Goal: Task Accomplishment & Management: Complete application form

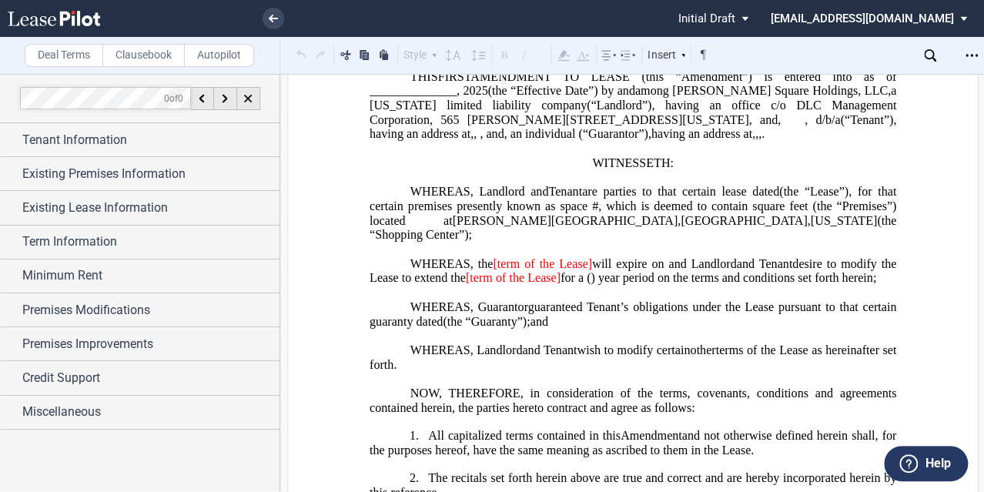
scroll to position [62, 0]
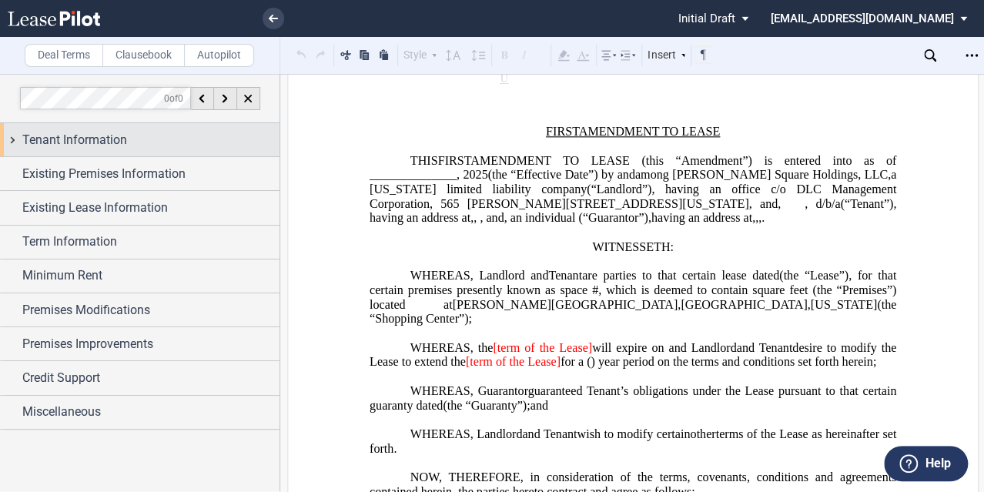
click at [22, 136] on span "Tenant Information" at bounding box center [74, 140] width 105 height 18
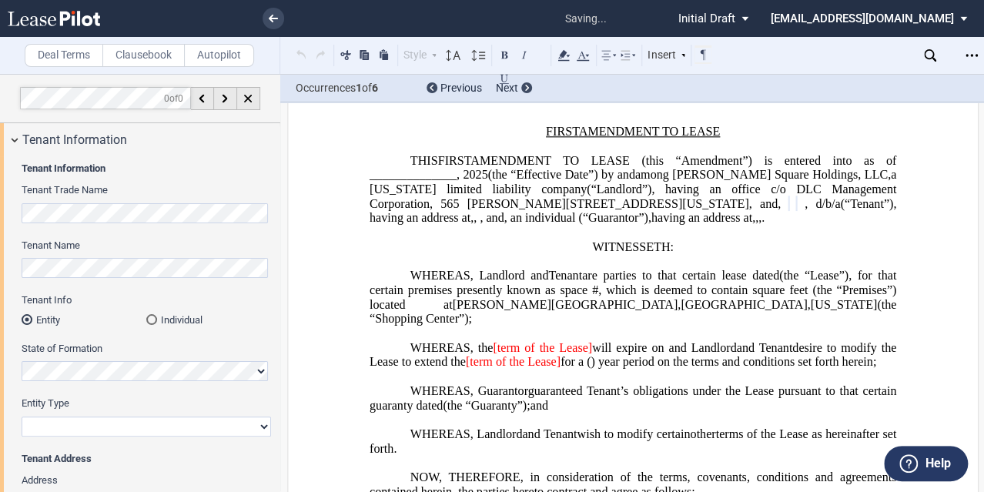
drag, startPoint x: 100, startPoint y: 425, endPoint x: 102, endPoint y: 417, distance: 7.8
click at [100, 421] on select "Corporation Limited Liability Company General Partnership Limited Partnership O…" at bounding box center [146, 426] width 249 height 20
select select "Other"
click at [22, 416] on select "Corporation Limited Liability Company General Partnership Limited Partnership O…" at bounding box center [146, 426] width 249 height 20
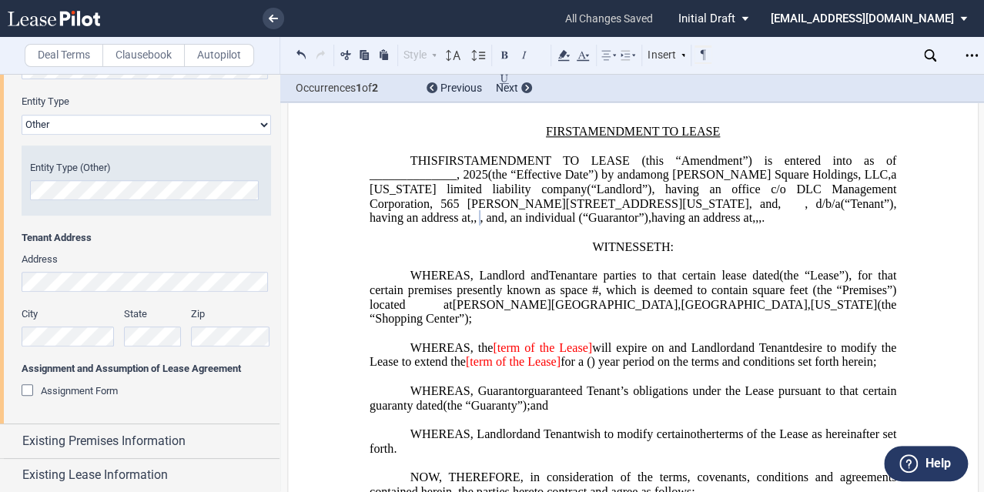
scroll to position [308, 0]
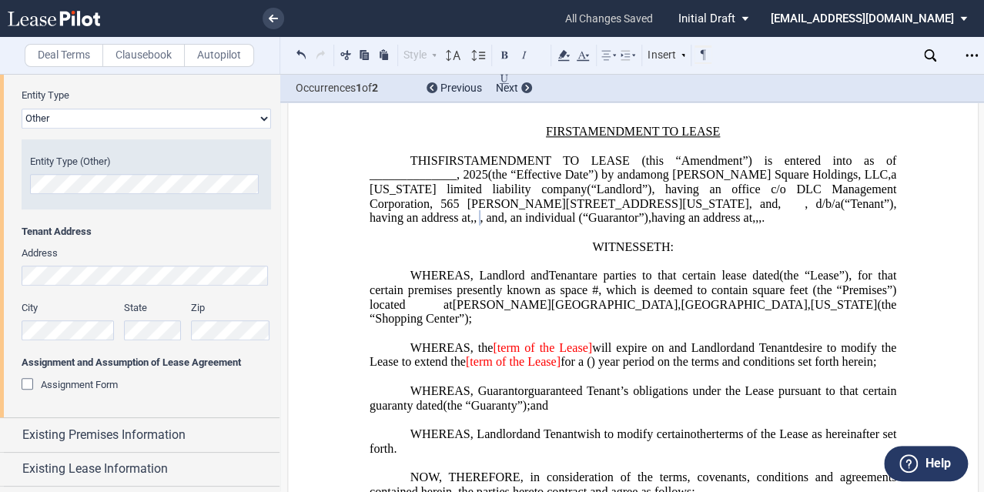
click at [0, 274] on html ".bocls-1{fill:#26354a;fill-rule:evenodd} Loading... × all changes saved Pending…" at bounding box center [492, 246] width 984 height 492
click at [62, 314] on div "City State Zip" at bounding box center [146, 328] width 267 height 55
drag, startPoint x: 492, startPoint y: 191, endPoint x: 533, endPoint y: 181, distance: 42.0
click at [492, 191] on span "limited liability company" at bounding box center [516, 189] width 140 height 14
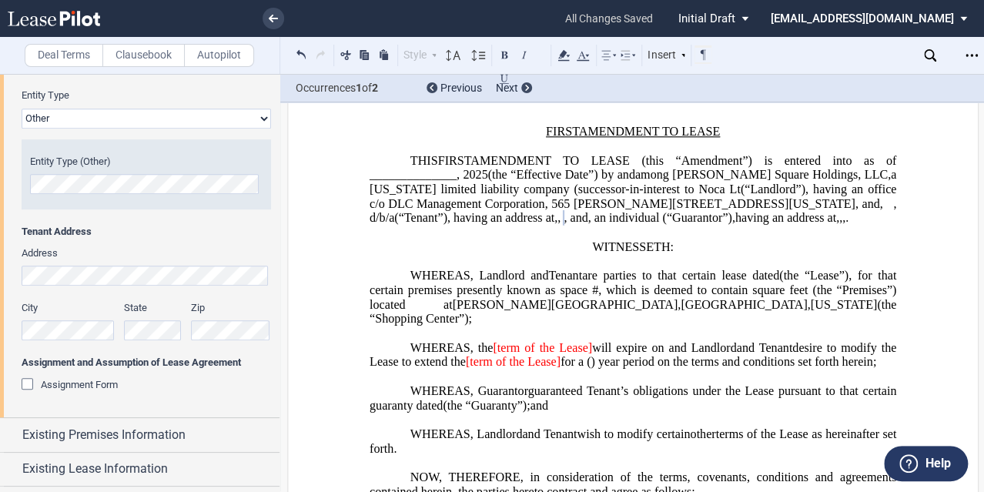
drag, startPoint x: 643, startPoint y: 187, endPoint x: 714, endPoint y: 135, distance: 87.6
click at [643, 187] on span "limited liability company (successor-in-interest to Noca Lt" at bounding box center [589, 189] width 299 height 14
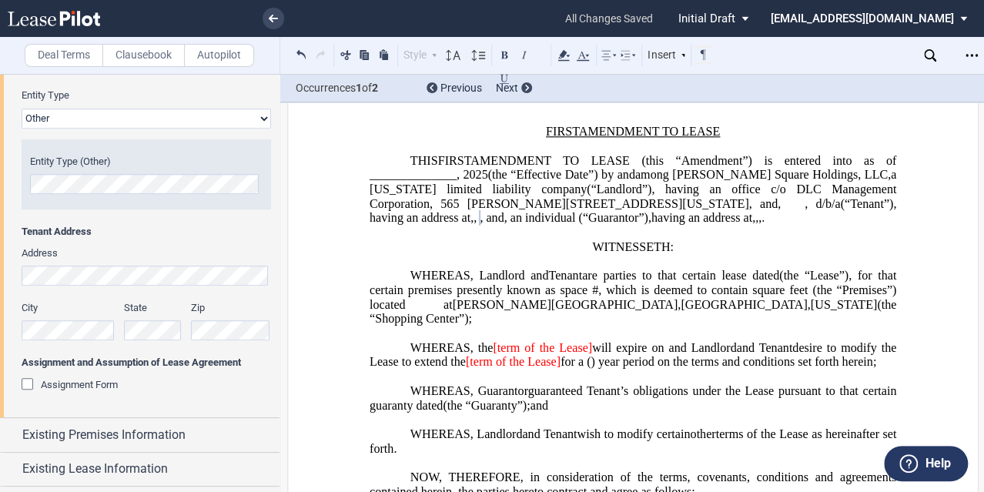
click at [503, 219] on span ", and" at bounding box center [491, 218] width 24 height 14
click at [479, 225] on span ", an individual" at bounding box center [515, 218] width 72 height 14
drag, startPoint x: 474, startPoint y: 231, endPoint x: 499, endPoint y: 246, distance: 28.6
click at [499, 225] on p "THIS ﻿ ﻿ FIRST AMENDMENT TO LEASE (this “Amendment”) is entered into as of ____…" at bounding box center [632, 189] width 526 height 72
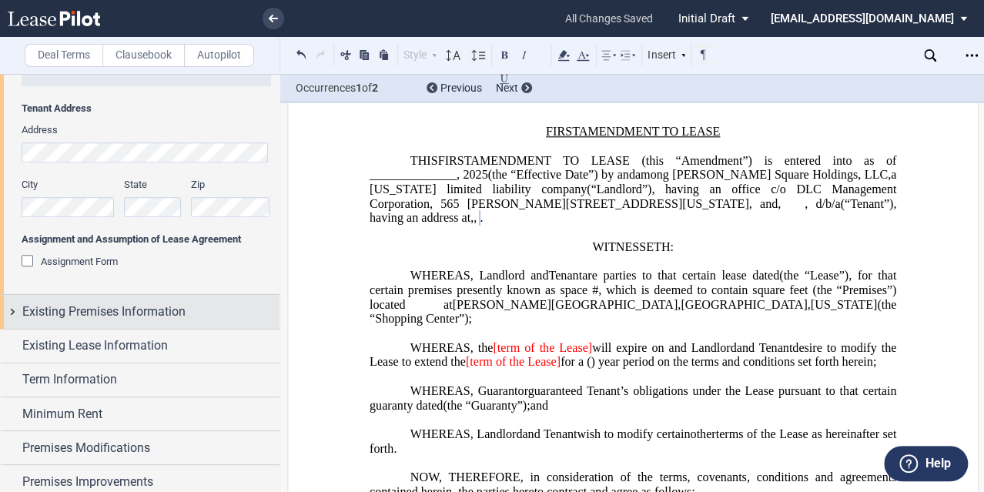
click at [68, 314] on span "Existing Premises Information" at bounding box center [103, 311] width 163 height 18
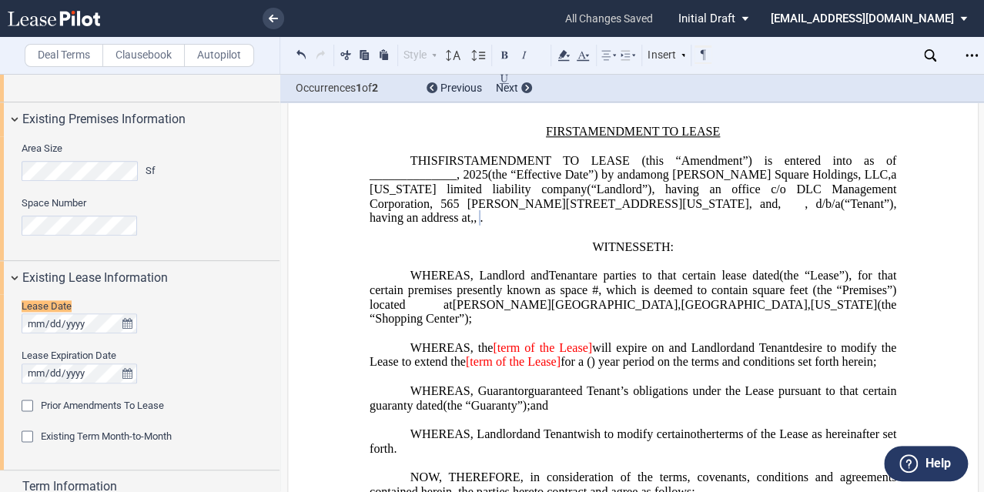
scroll to position [646, 0]
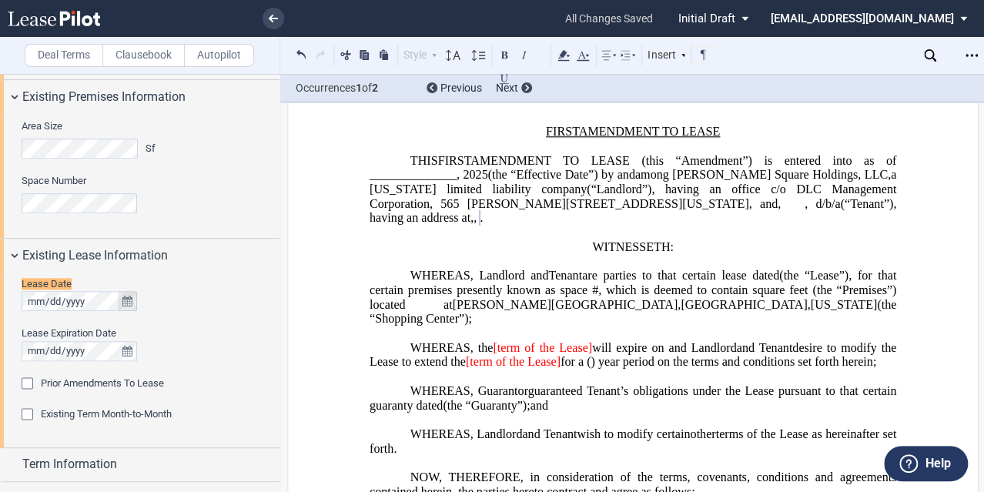
click at [121, 302] on button "true" at bounding box center [127, 301] width 19 height 20
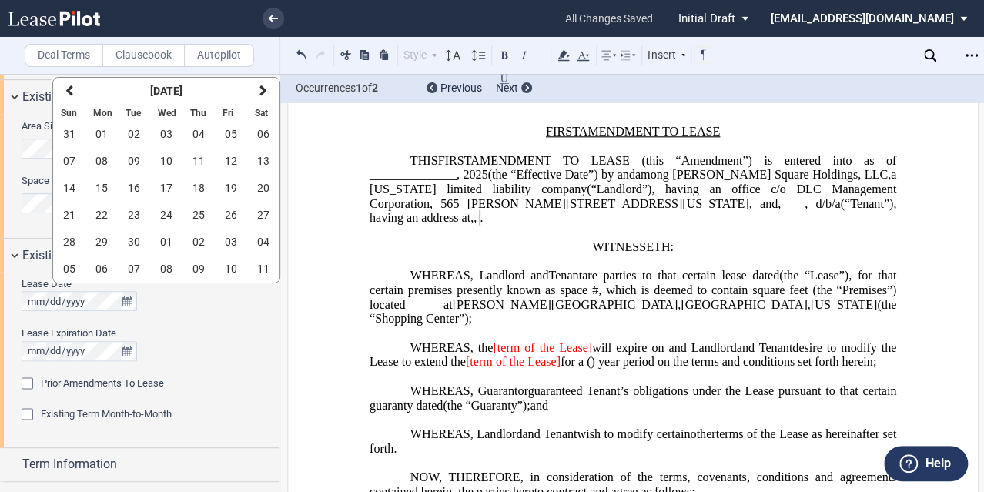
click at [209, 318] on div "Lease Date Lease Expiration Date" at bounding box center [146, 326] width 249 height 99
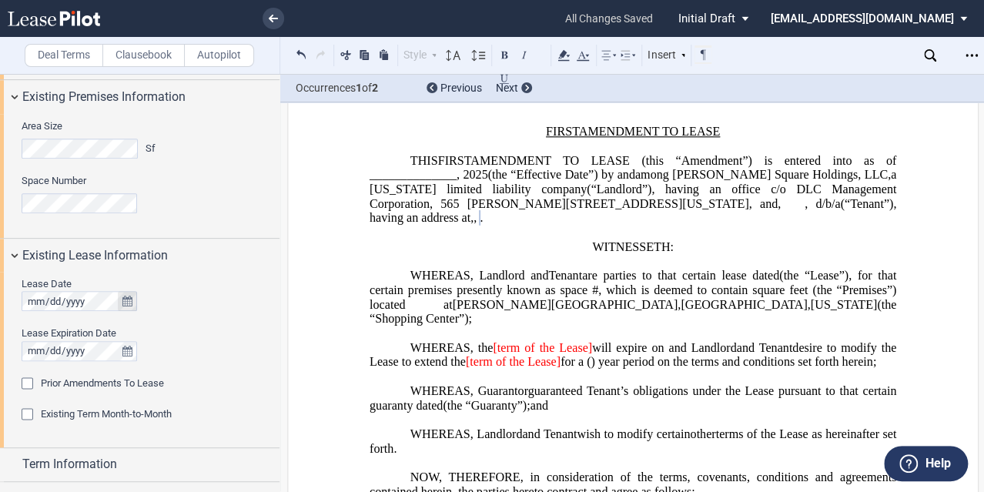
click at [129, 302] on icon "true" at bounding box center [127, 301] width 10 height 11
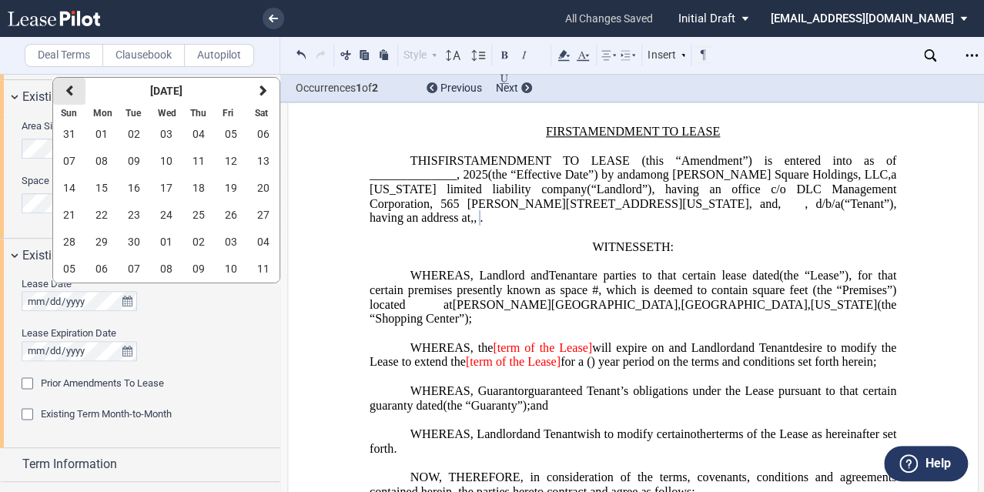
click at [73, 92] on button "previous" at bounding box center [69, 91] width 32 height 27
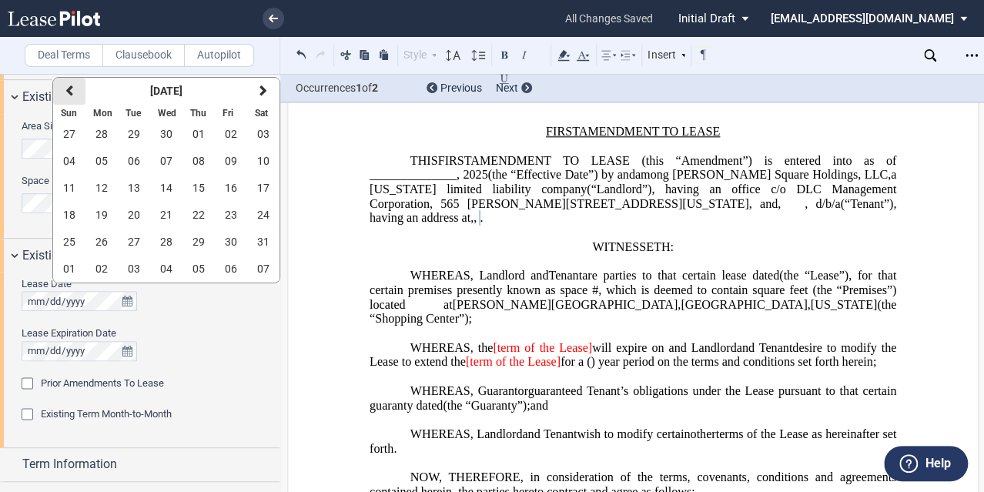
click at [73, 92] on button "previous" at bounding box center [69, 91] width 32 height 27
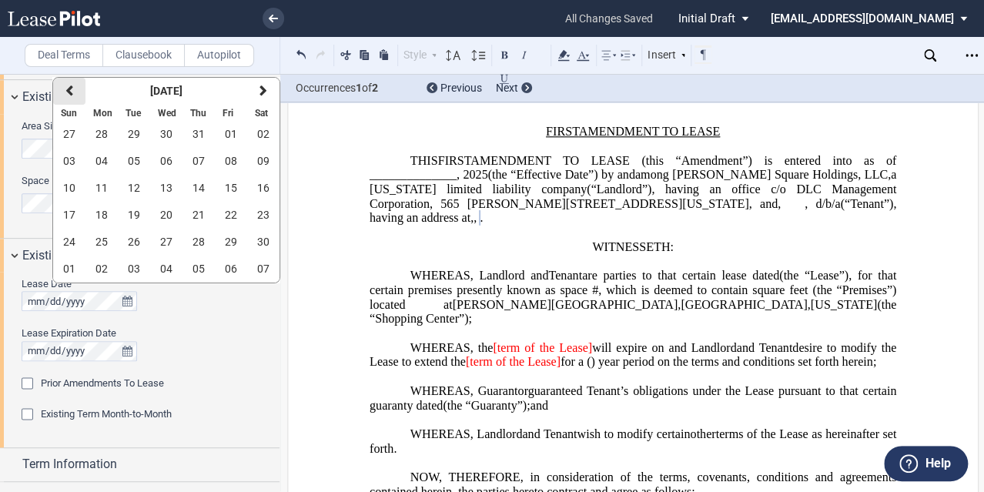
click at [73, 92] on button "previous" at bounding box center [69, 91] width 32 height 27
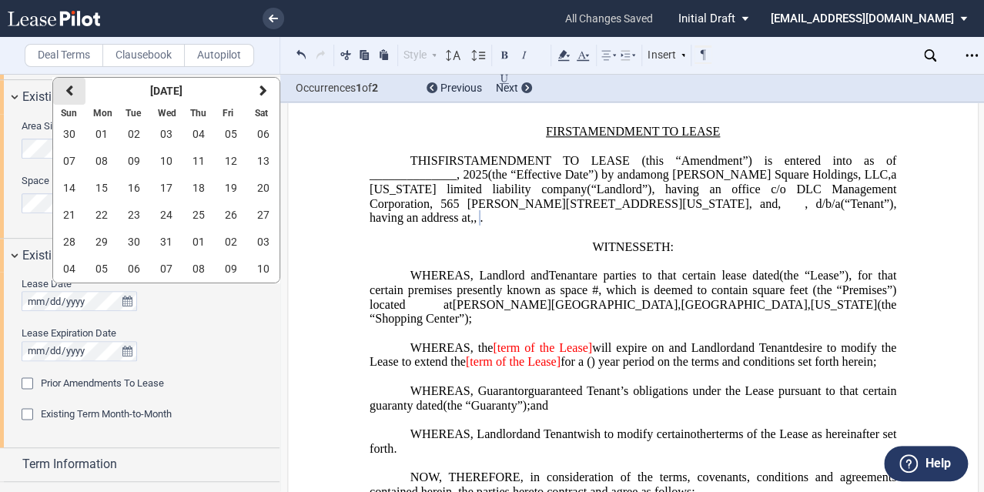
click at [73, 92] on button "previous" at bounding box center [69, 91] width 32 height 27
click at [215, 351] on div at bounding box center [146, 351] width 249 height 20
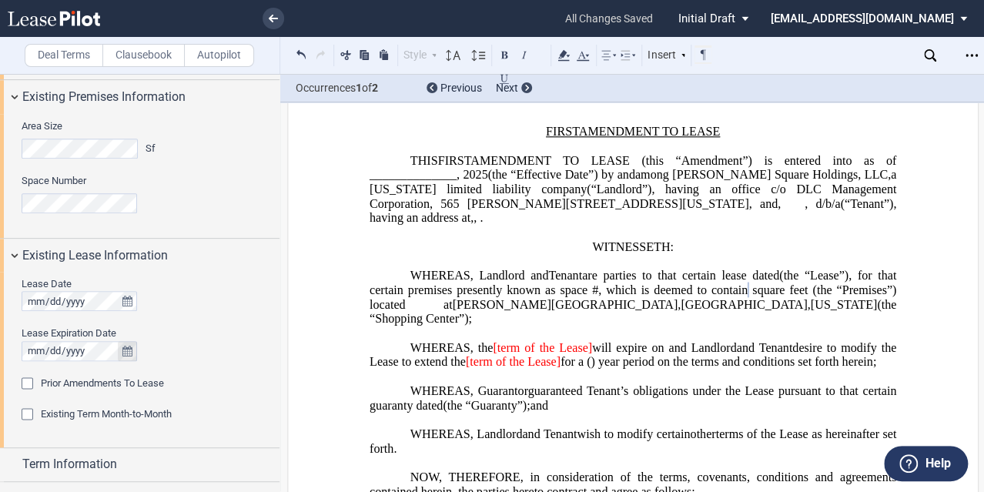
click at [123, 348] on icon "true" at bounding box center [127, 351] width 10 height 11
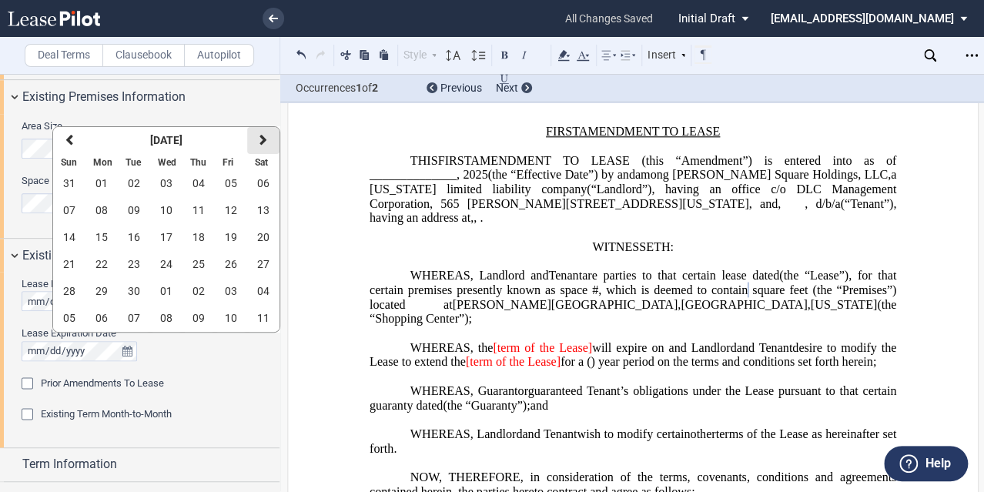
click at [256, 139] on button "next" at bounding box center [263, 140] width 32 height 27
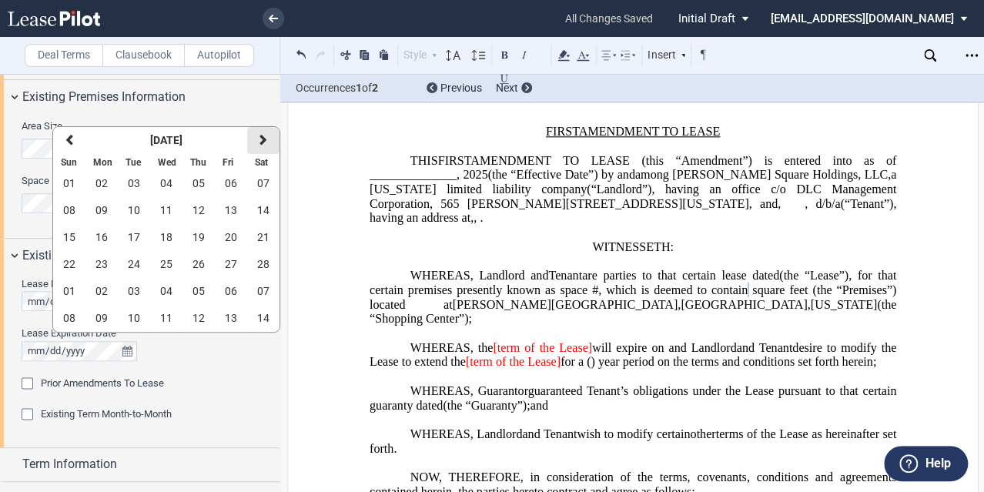
click at [256, 139] on button "next" at bounding box center [263, 140] width 32 height 27
click at [207, 373] on div "Lease Date Lease Expiration Date" at bounding box center [146, 326] width 249 height 99
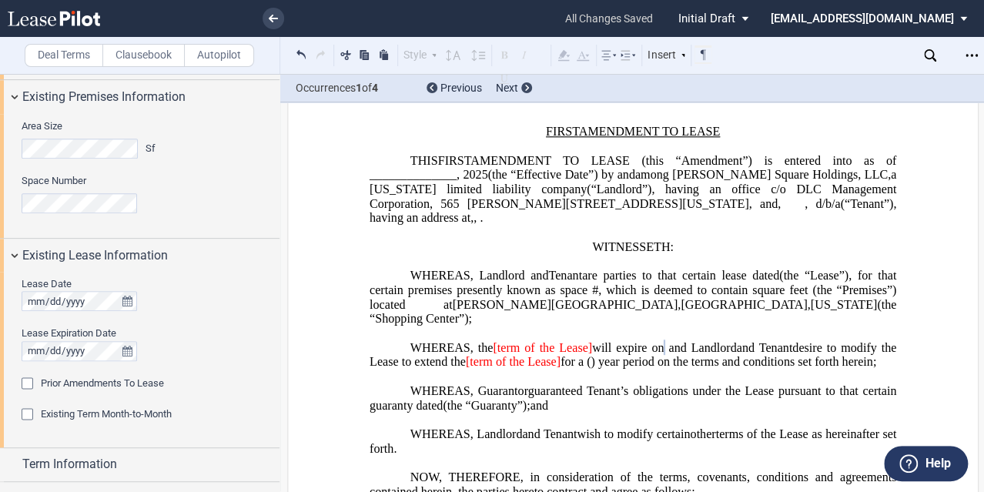
drag, startPoint x: 493, startPoint y: 346, endPoint x: 528, endPoint y: 332, distance: 37.3
click at [493, 346] on span "[term of the Lease]" at bounding box center [542, 347] width 99 height 14
click at [413, 288] on span ", for that certain premises presently known as space #" at bounding box center [633, 283] width 529 height 28
drag, startPoint x: 418, startPoint y: 286, endPoint x: 506, endPoint y: 265, distance: 91.1
click at [419, 286] on span ", for that certain premises presently known as space #" at bounding box center [633, 283] width 529 height 28
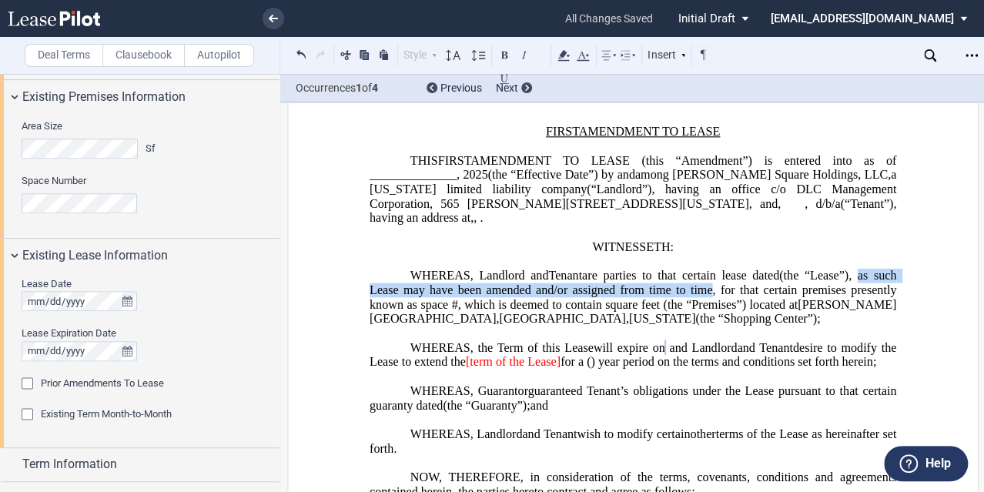
drag, startPoint x: 416, startPoint y: 288, endPoint x: 804, endPoint y: 282, distance: 387.9
click at [804, 282] on span ", as such Lease may have been amended and/or assigned from time to time, for th…" at bounding box center [633, 290] width 529 height 42
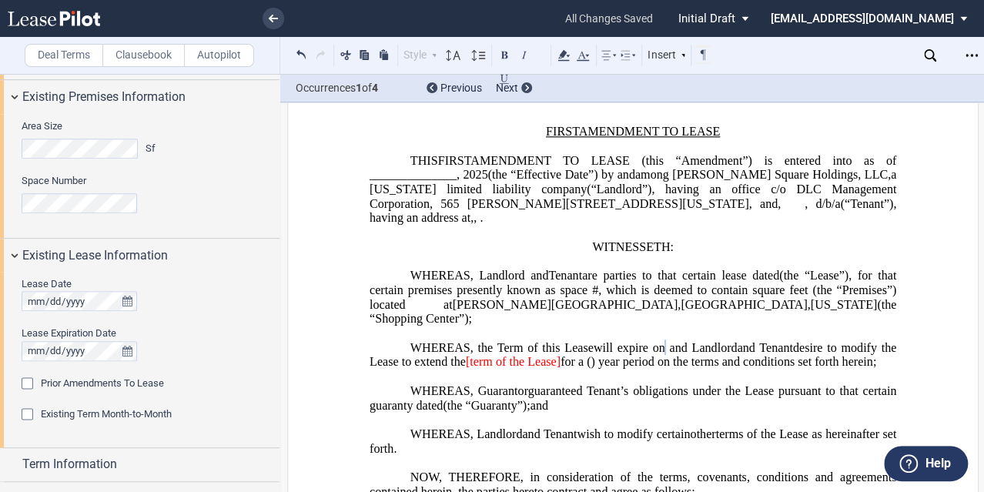
click at [848, 276] on span "(the “Lease”)" at bounding box center [813, 276] width 69 height 14
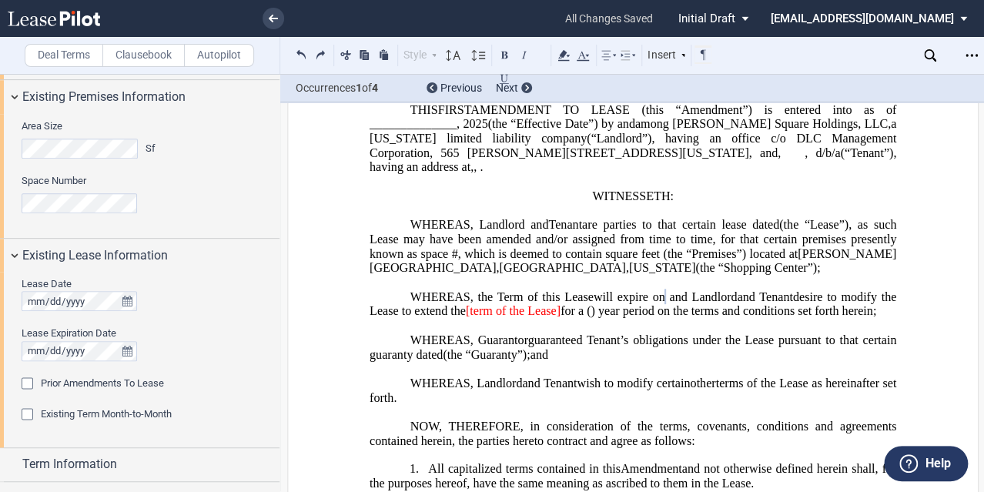
scroll to position [246, 0]
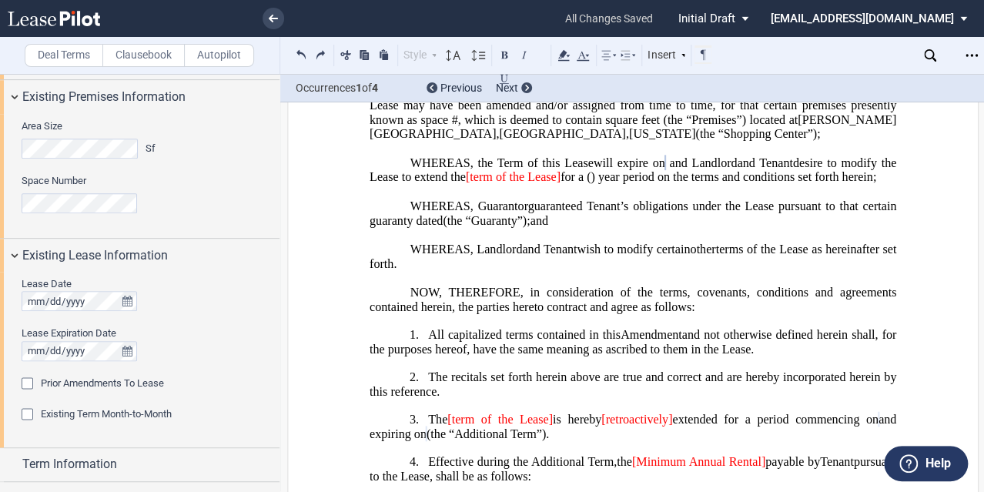
click at [570, 175] on span "desire to modify the Lease to extend the" at bounding box center [633, 169] width 529 height 28
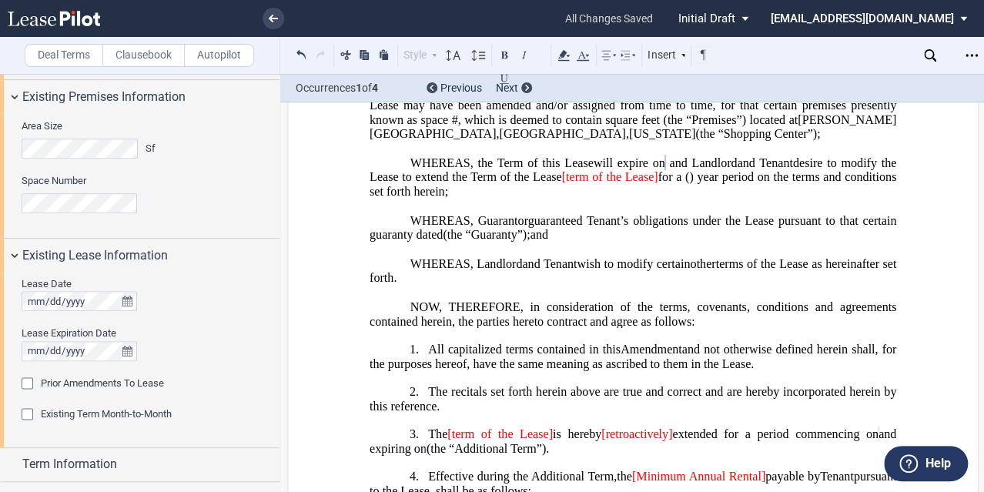
scroll to position [123, 0]
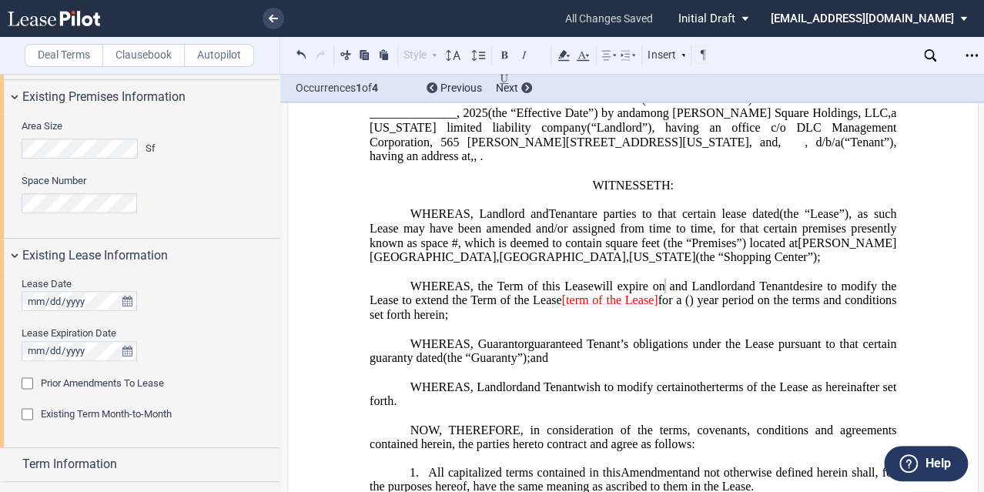
click at [416, 243] on span ", as such Lease may have been amended and/or assigned from time to time, for th…" at bounding box center [633, 228] width 529 height 42
click at [681, 297] on span "for a" at bounding box center [669, 300] width 24 height 14
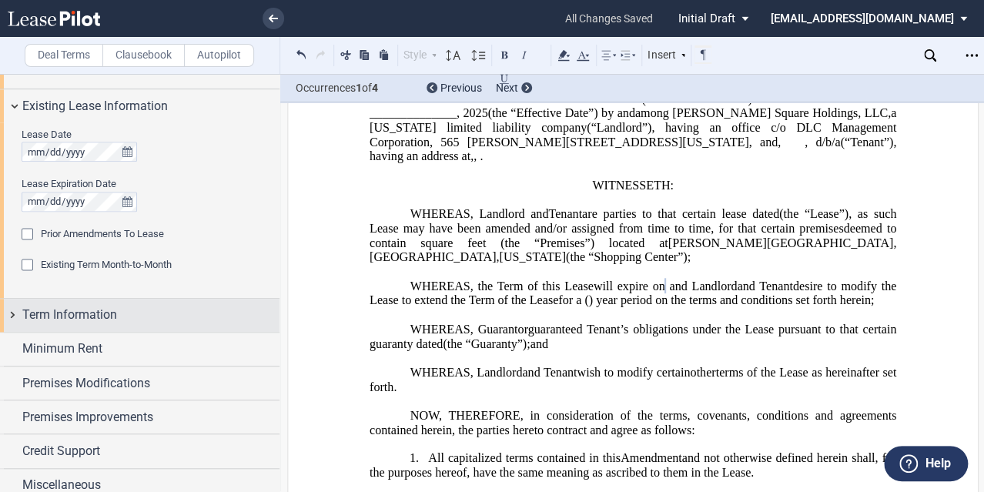
scroll to position [804, 0]
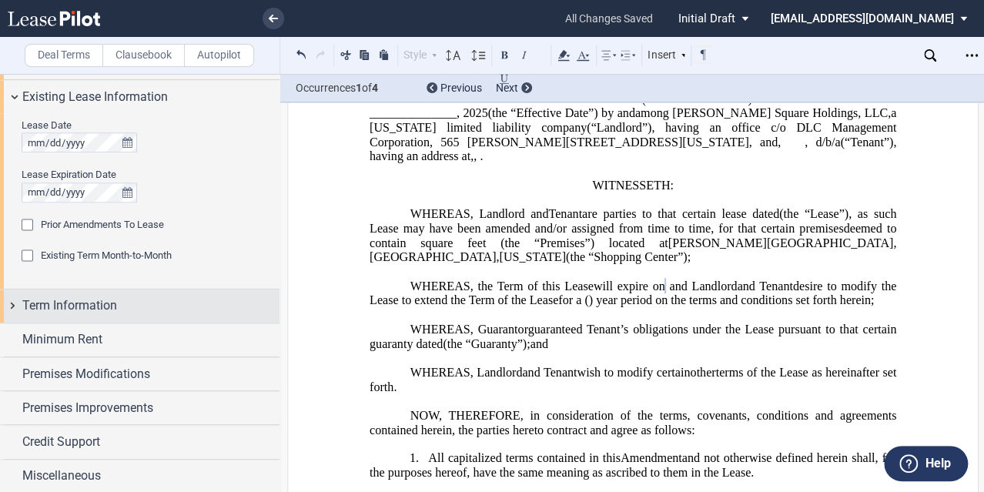
click at [47, 310] on span "Term Information" at bounding box center [69, 305] width 95 height 18
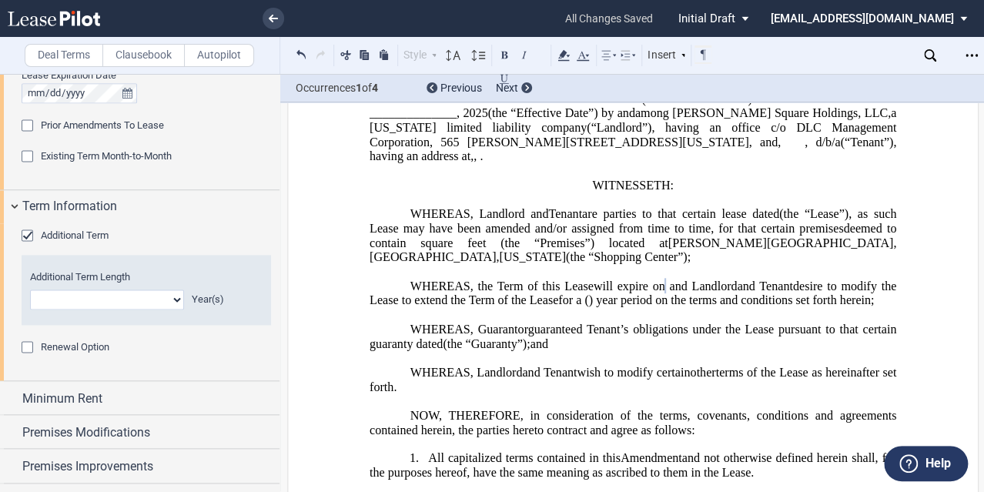
scroll to position [927, 0]
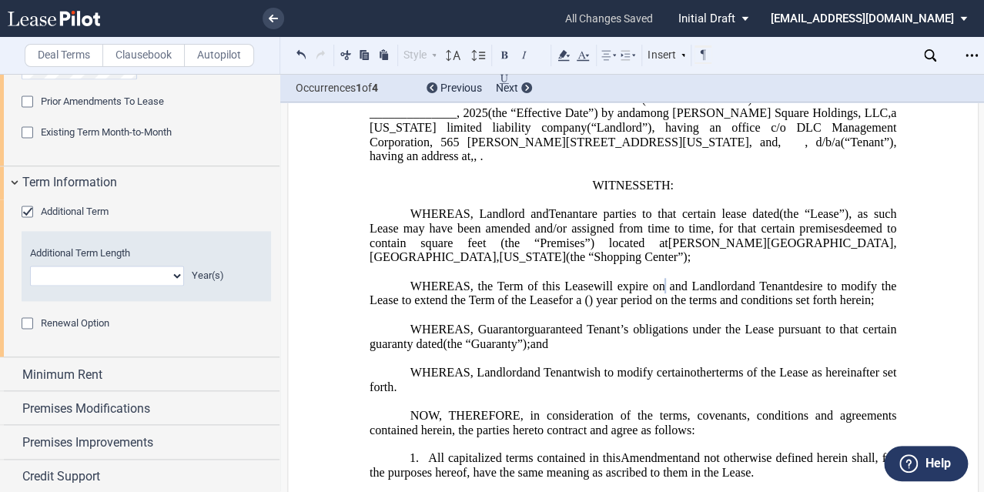
click at [168, 276] on select "0 1 2 3 4 5 6 7 8 9 10 11 12 13 14 15 16 17 18 19 20" at bounding box center [107, 276] width 154 height 20
select select "number:3"
click at [30, 266] on select "0 1 2 3 4 5 6 7 8 9 10 11 12 13 14 15 16 17 18 19 20" at bounding box center [107, 276] width 154 height 20
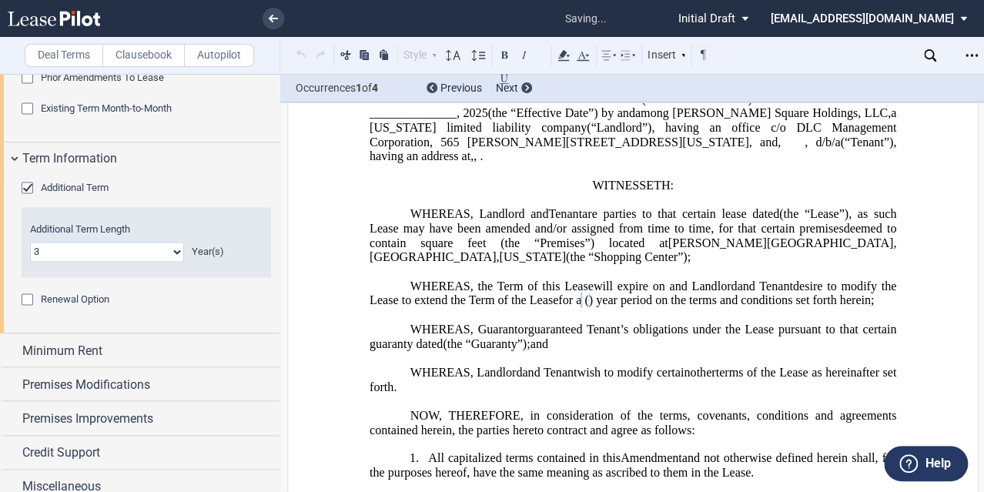
scroll to position [962, 0]
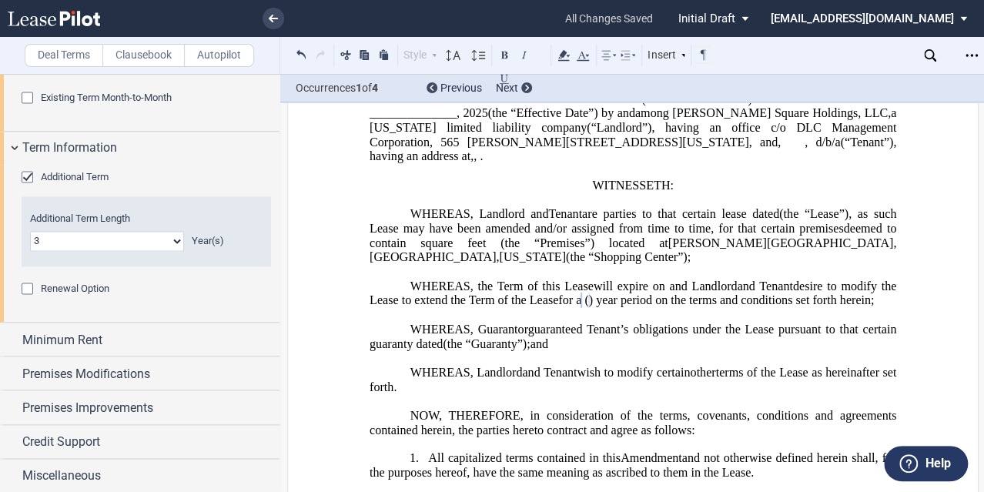
click at [25, 289] on div "Renewal Option" at bounding box center [29, 289] width 15 height 15
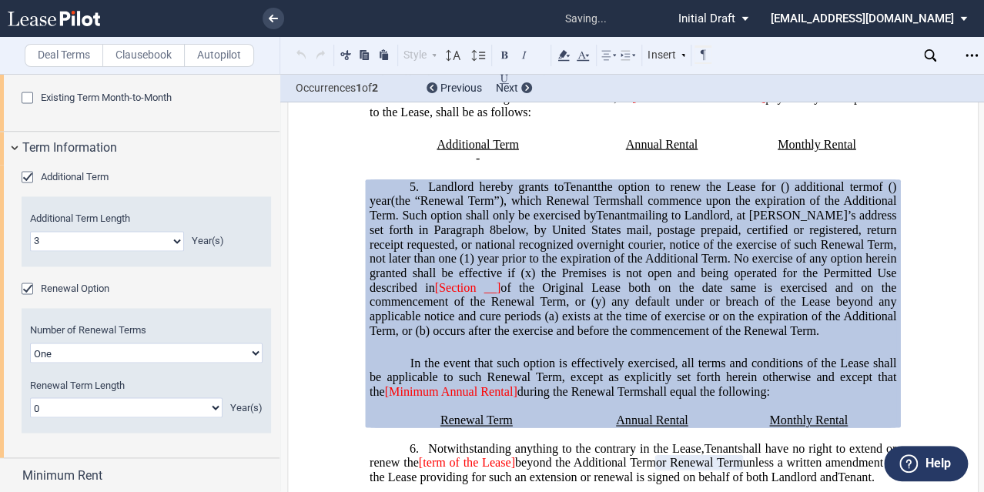
scroll to position [672, 0]
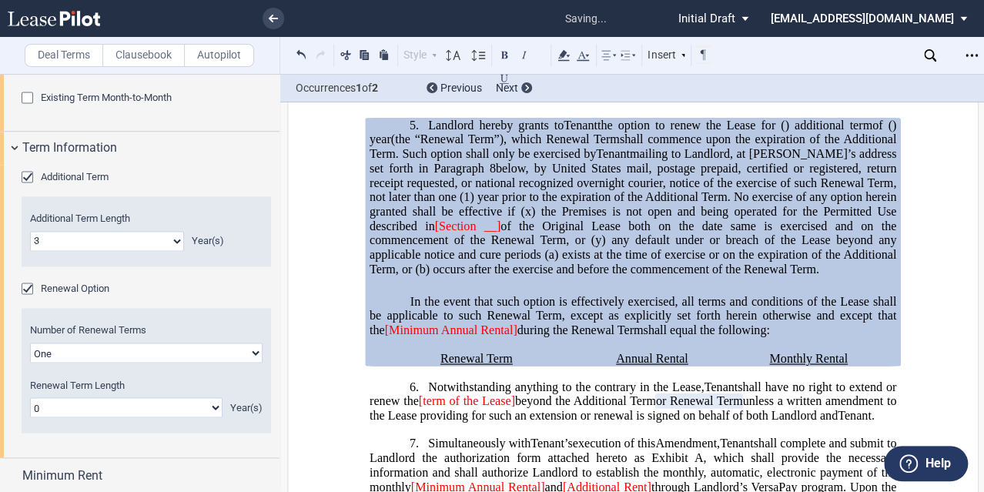
click at [25, 286] on div "Renewal Option" at bounding box center [29, 289] width 15 height 15
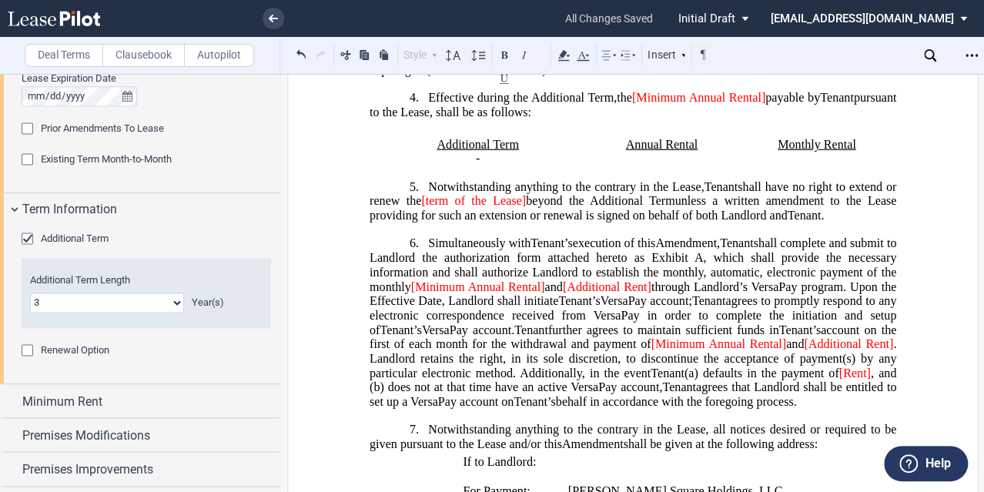
scroll to position [426, 0]
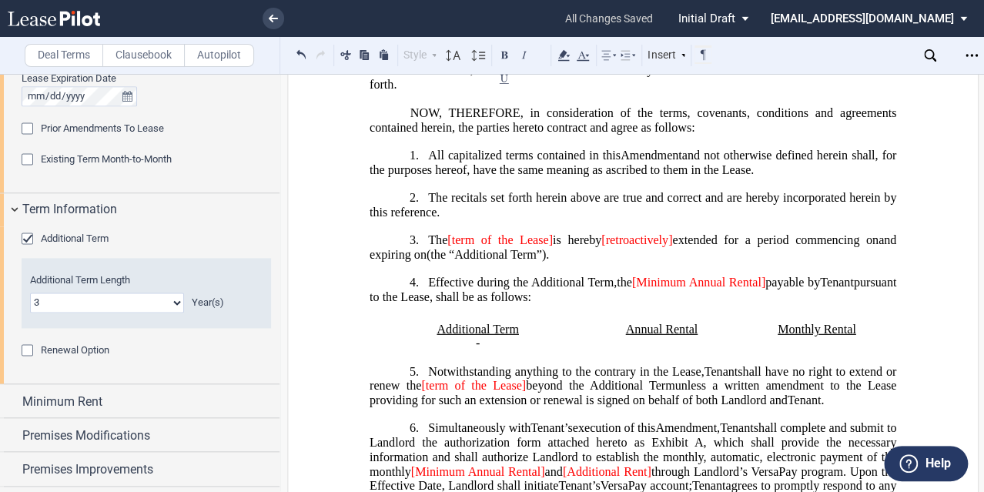
click at [443, 247] on span "The" at bounding box center [437, 240] width 19 height 14
drag, startPoint x: 751, startPoint y: 261, endPoint x: 334, endPoint y: 246, distance: 417.4
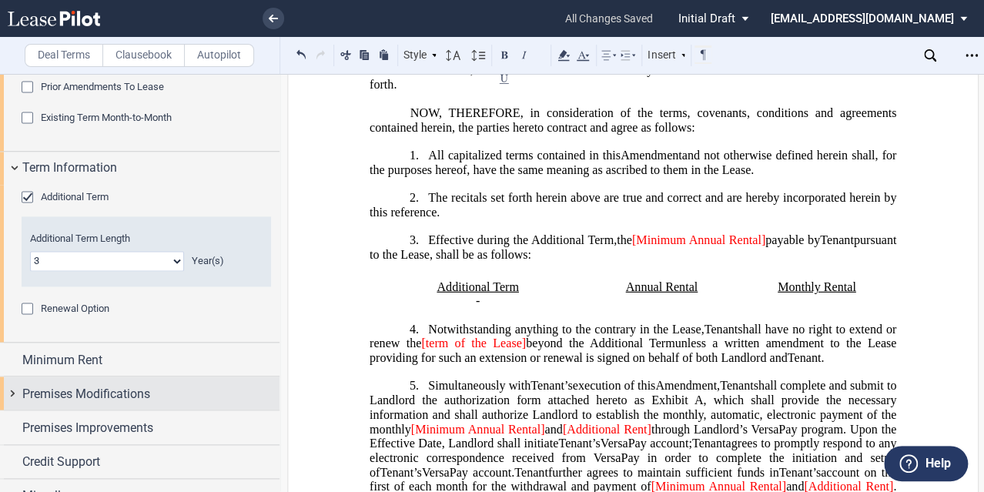
scroll to position [962, 0]
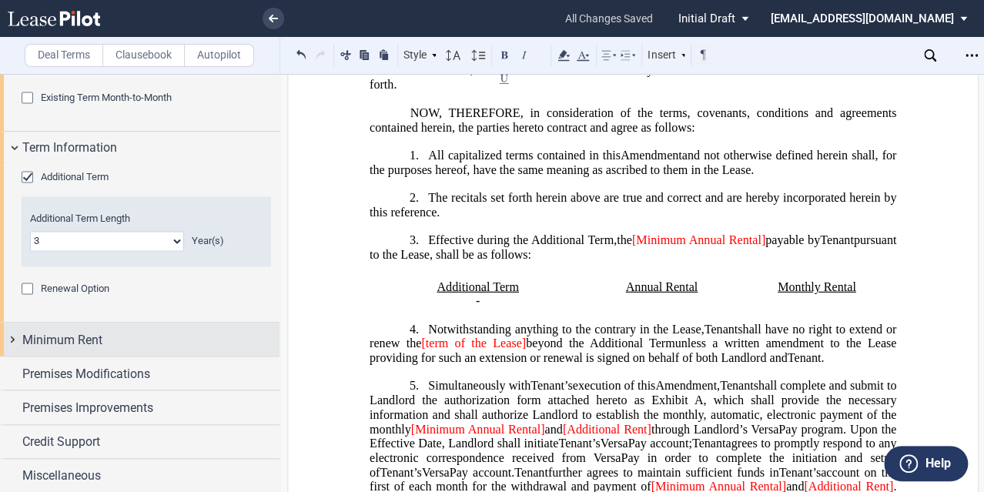
click at [13, 340] on div "Minimum Rent" at bounding box center [139, 338] width 279 height 33
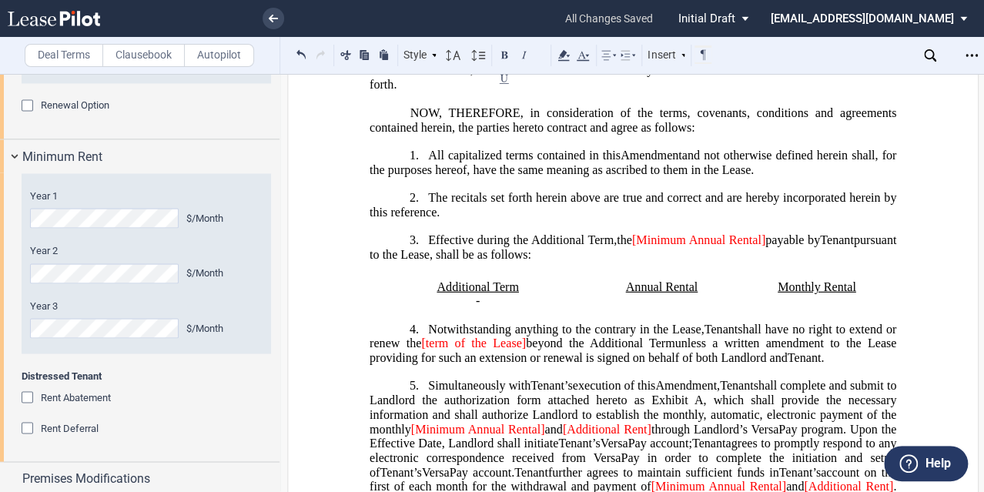
scroll to position [1147, 0]
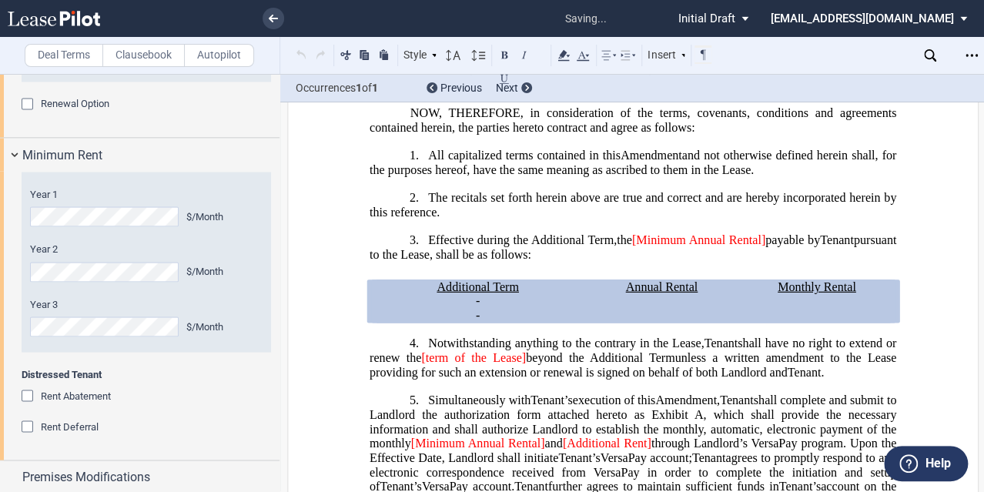
click at [0, 191] on html ".bocls-1{fill:#26354a;fill-rule:evenodd} Loading... × saving... Pending... Pend…" at bounding box center [492, 246] width 984 height 492
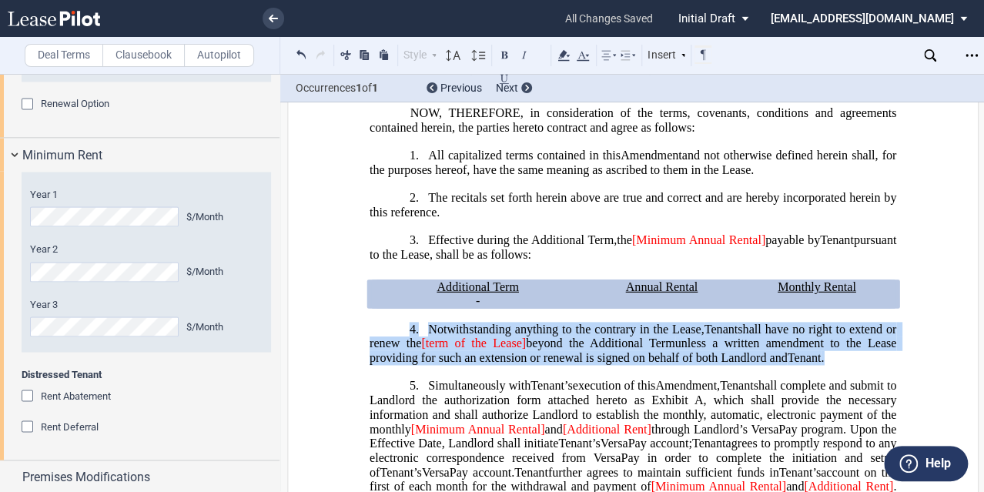
drag, startPoint x: 830, startPoint y: 366, endPoint x: 361, endPoint y: 339, distance: 469.5
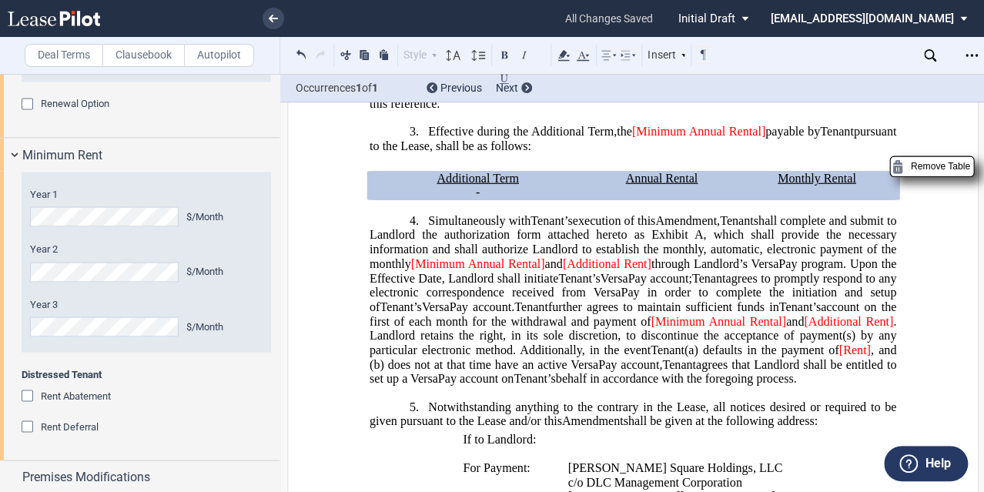
scroll to position [549, 0]
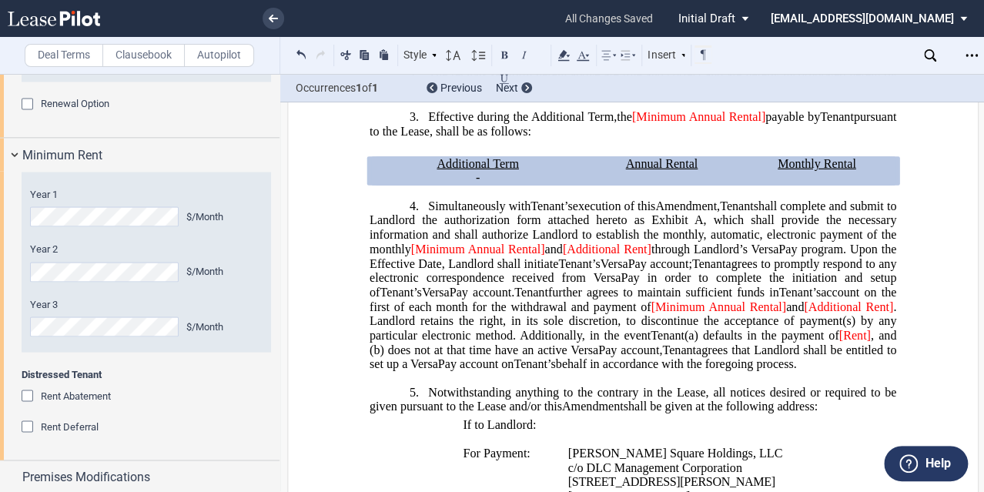
drag, startPoint x: 809, startPoint y: 369, endPoint x: 367, endPoint y: 215, distance: 467.8
click at [369, 215] on h1 "4. Simultaneously with [PERSON_NAME]’s Assignee’s execution of this Amendment A…" at bounding box center [632, 285] width 526 height 172
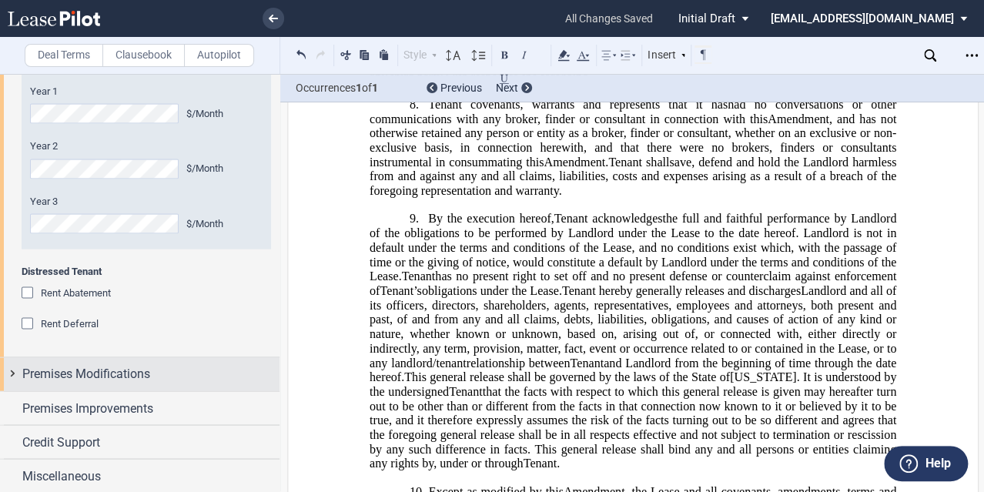
scroll to position [1250, 0]
click at [31, 372] on span "Premises Modifications" at bounding box center [86, 373] width 128 height 18
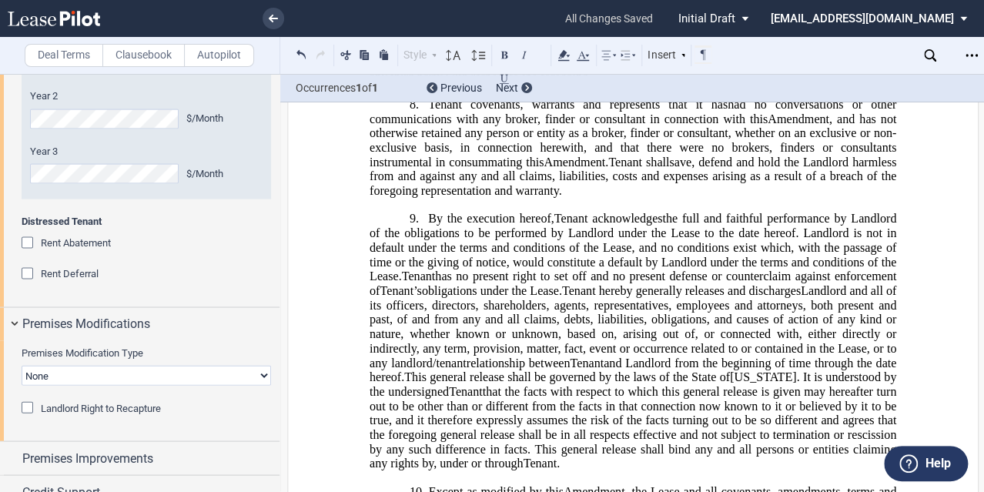
scroll to position [1351, 0]
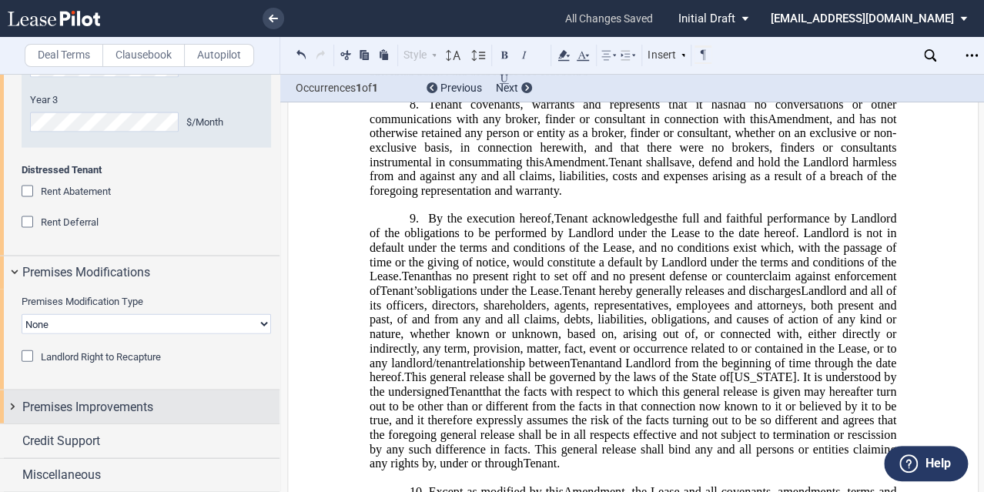
click at [68, 406] on span "Premises Improvements" at bounding box center [87, 407] width 131 height 18
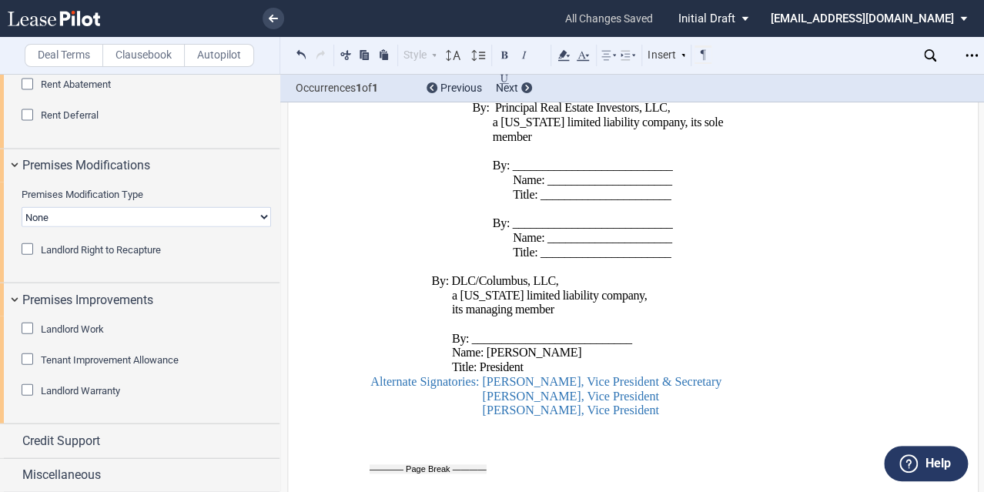
scroll to position [2457, 0]
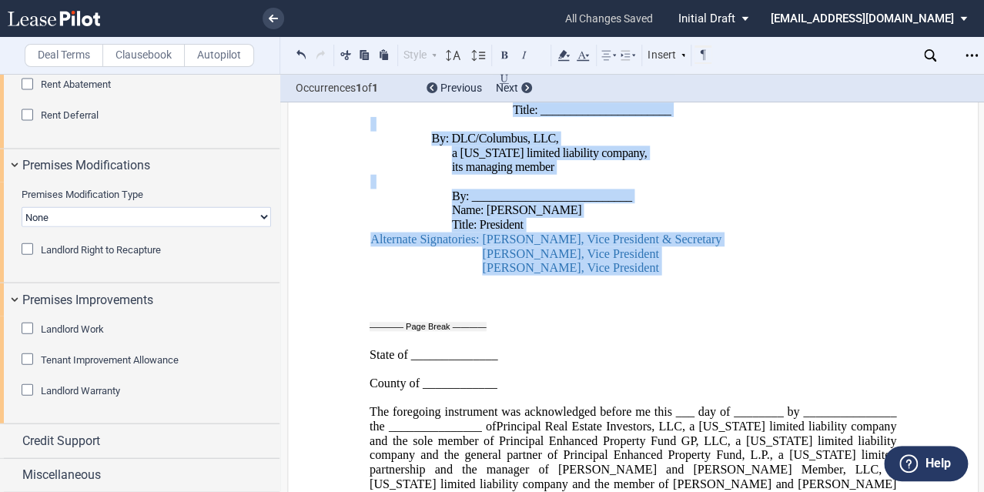
drag, startPoint x: 659, startPoint y: 259, endPoint x: 329, endPoint y: 222, distance: 331.5
click at [329, 221] on div "!!CUSTOM_FOOTER_DISTANCE_0.5in!! !!CUSTOM_FOOTER_START!! !!CUSTOM_PAGE_NUMBER:T…" at bounding box center [632, 309] width 691 height 5293
click at [674, 276] on p "﻿" at bounding box center [550, 283] width 361 height 15
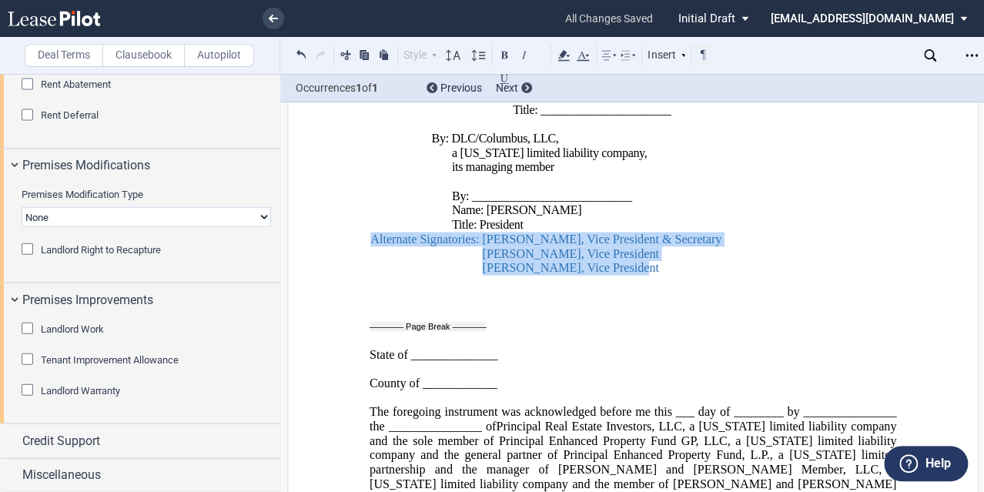
drag, startPoint x: 600, startPoint y: 254, endPoint x: 369, endPoint y: 230, distance: 232.1
click at [370, 230] on span "By: [PERSON_NAME] Square REIT, LLC, a [US_STATE] limited liability company, its…" at bounding box center [550, 1] width 361 height 547
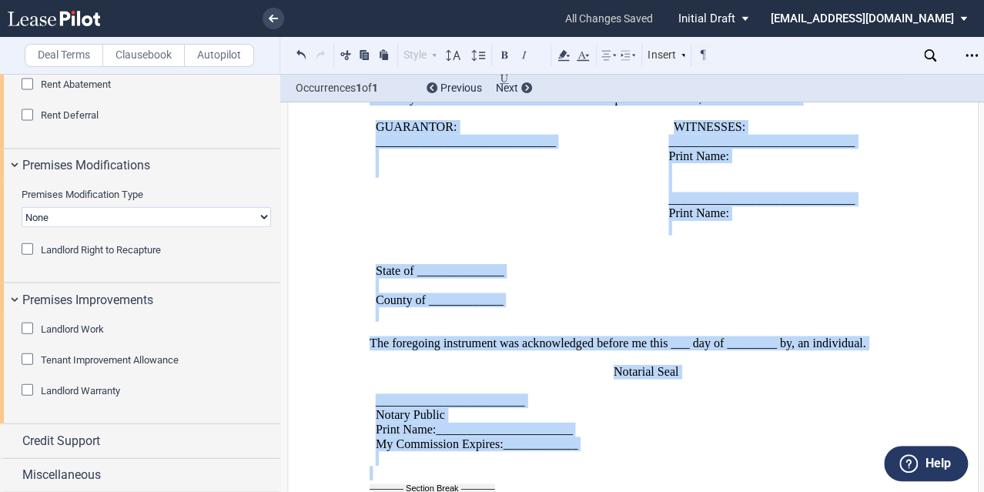
scroll to position [4264, 0]
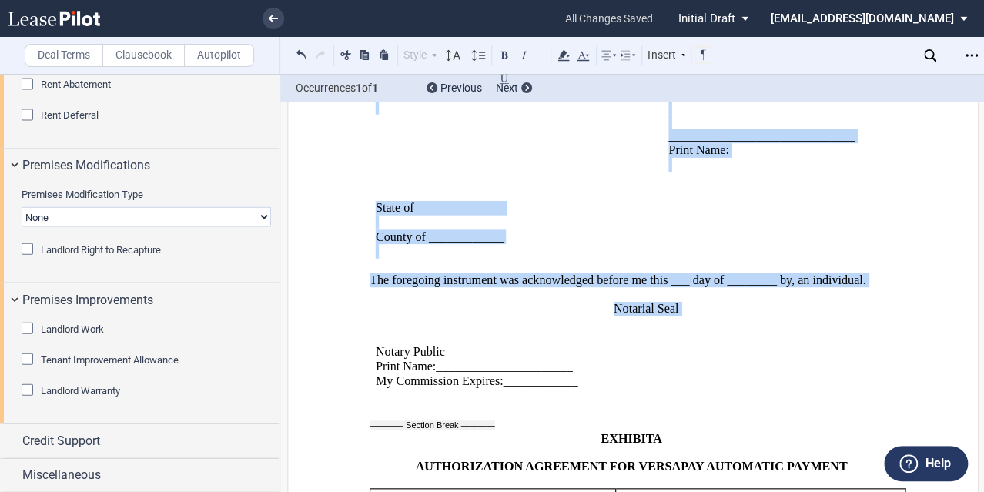
drag, startPoint x: 552, startPoint y: 246, endPoint x: 658, endPoint y: 299, distance: 118.4
click at [658, 299] on div "﻿ Signatures continue on the following page. ﻿ Reaffirmation of Guarantor ﻿ The…" at bounding box center [632, 129] width 526 height 547
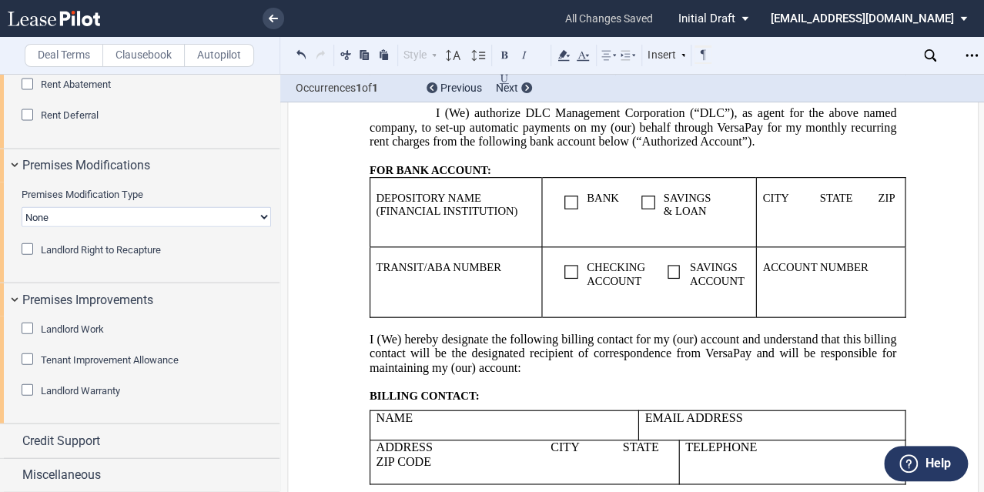
scroll to position [4802, 0]
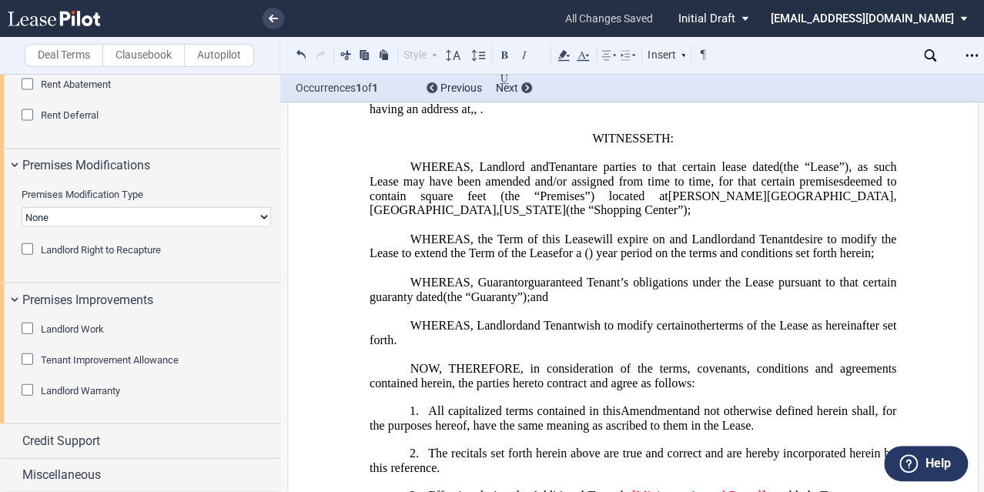
scroll to position [185, 0]
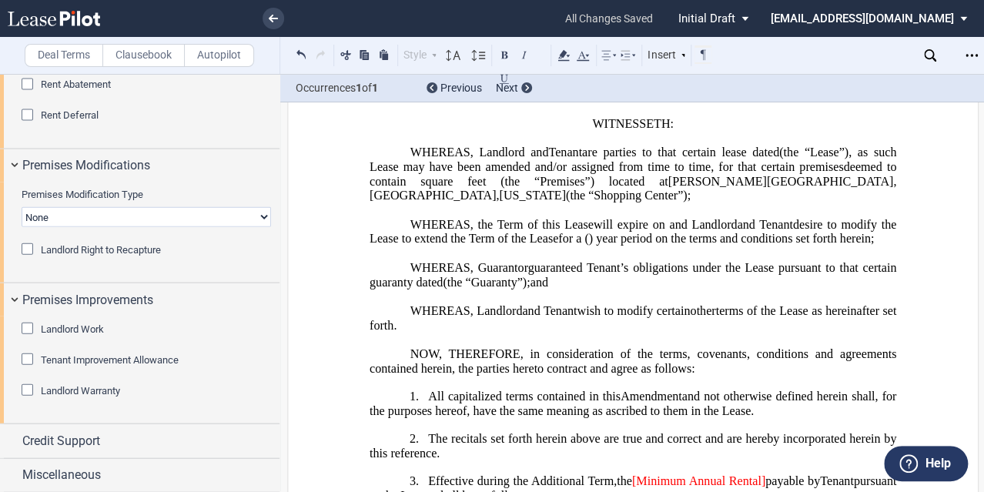
drag, startPoint x: 610, startPoint y: 294, endPoint x: 385, endPoint y: 278, distance: 226.1
click at [385, 278] on p "WHEREAS, , and Guarantor ﻿ ﻿ guaranteed Tenant’s obligations under the Lease pu…" at bounding box center [632, 274] width 526 height 28
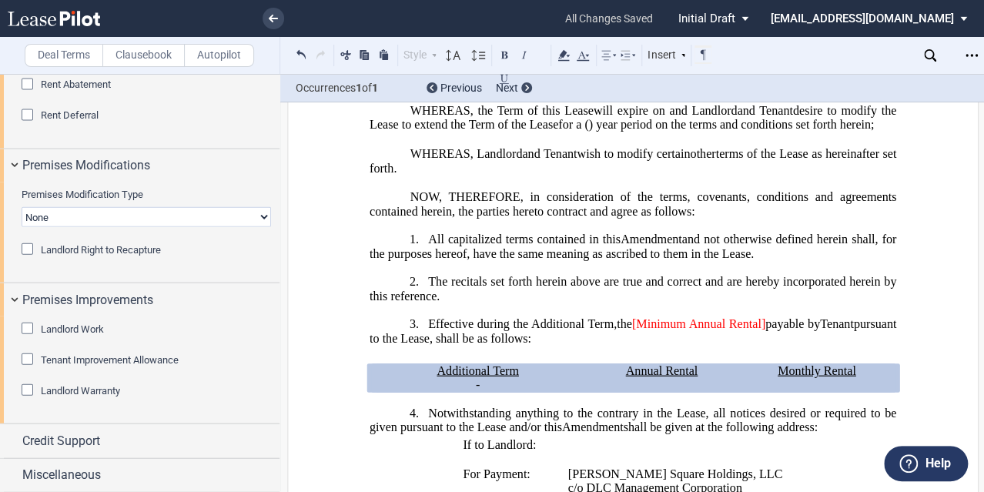
scroll to position [369, 0]
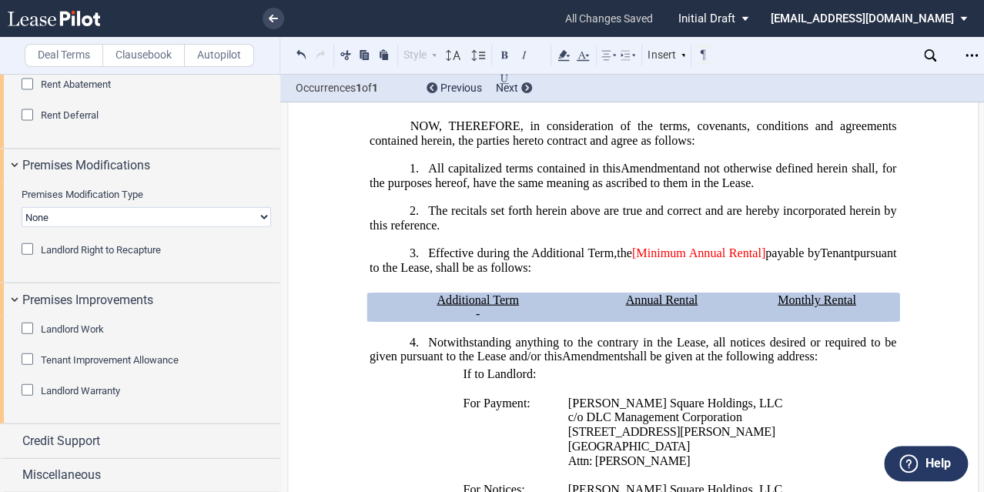
click at [652, 260] on span "[Minimum Annual Rental]" at bounding box center [698, 253] width 133 height 14
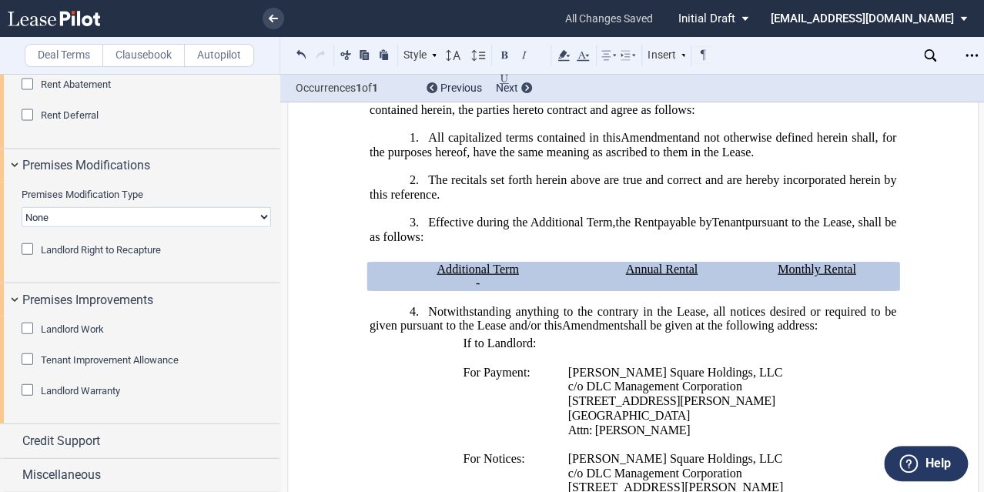
scroll to position [431, 0]
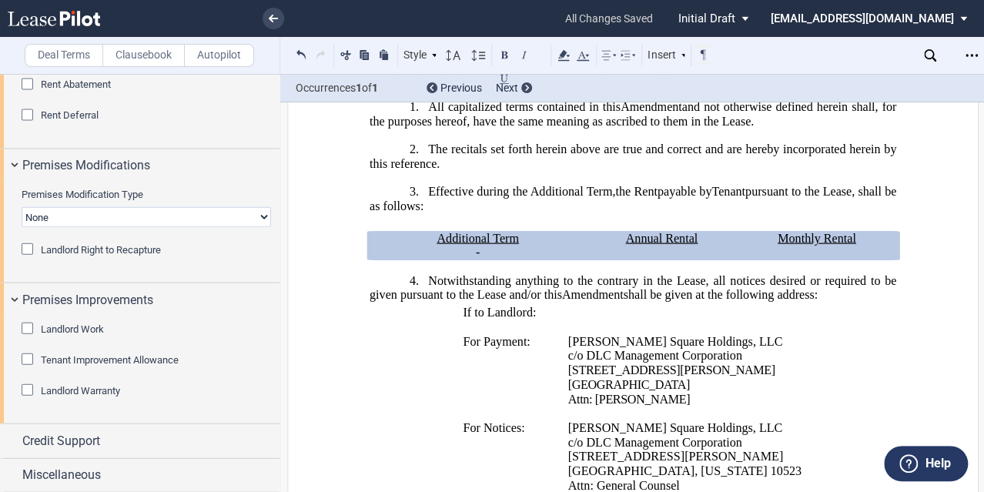
click at [696, 246] on p "Annual Rental" at bounding box center [661, 238] width 141 height 15
click at [856, 246] on p "Monthly Rental" at bounding box center [816, 238] width 144 height 15
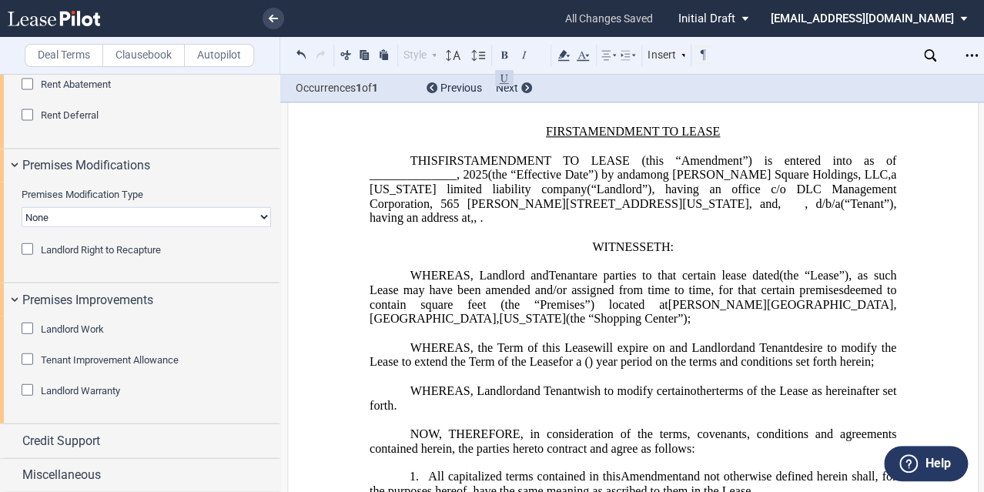
scroll to position [0, 0]
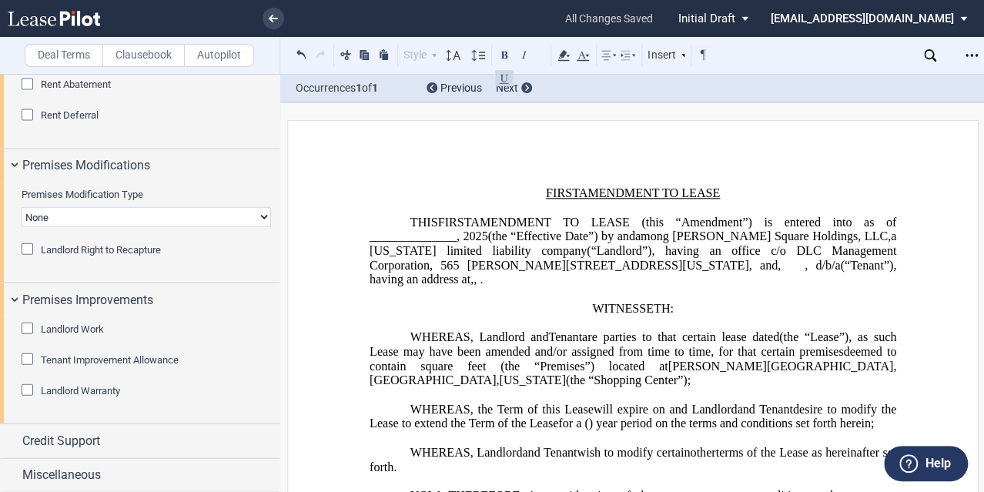
drag, startPoint x: 481, startPoint y: 276, endPoint x: 491, endPoint y: 269, distance: 12.2
click at [482, 276] on span "(“Tenant”), having an address at" at bounding box center [633, 272] width 529 height 28
click at [551, 252] on span "(“Landlord”), having an office c/o DLC Management Corporation, 565" at bounding box center [633, 258] width 529 height 28
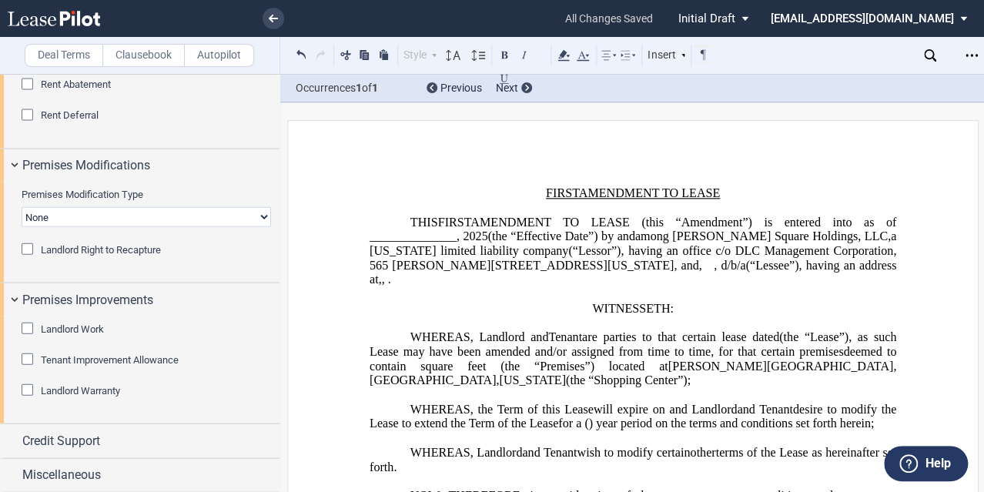
click at [477, 336] on span "WHEREAS, Landlord and" at bounding box center [479, 337] width 139 height 14
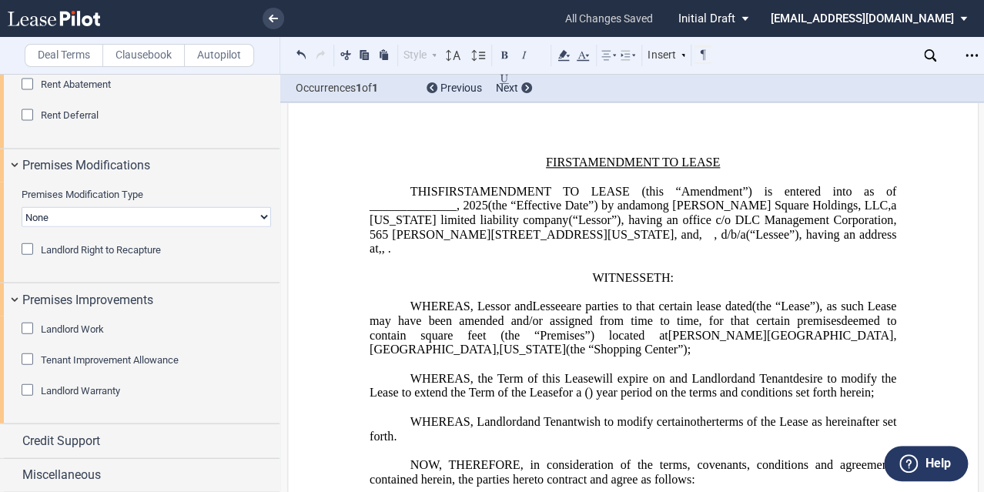
scroll to position [62, 0]
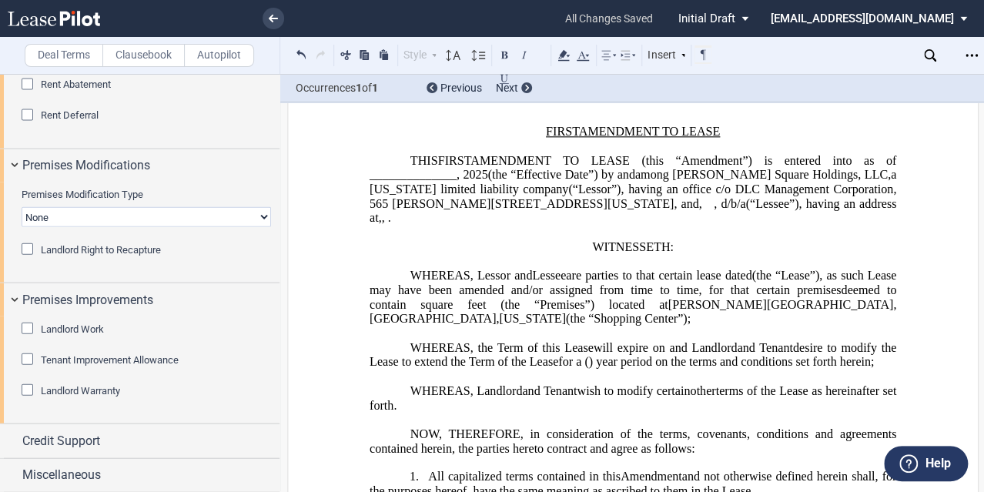
drag, startPoint x: 787, startPoint y: 342, endPoint x: 860, endPoint y: 292, distance: 88.0
click at [737, 342] on span "and Landlord" at bounding box center [703, 347] width 68 height 14
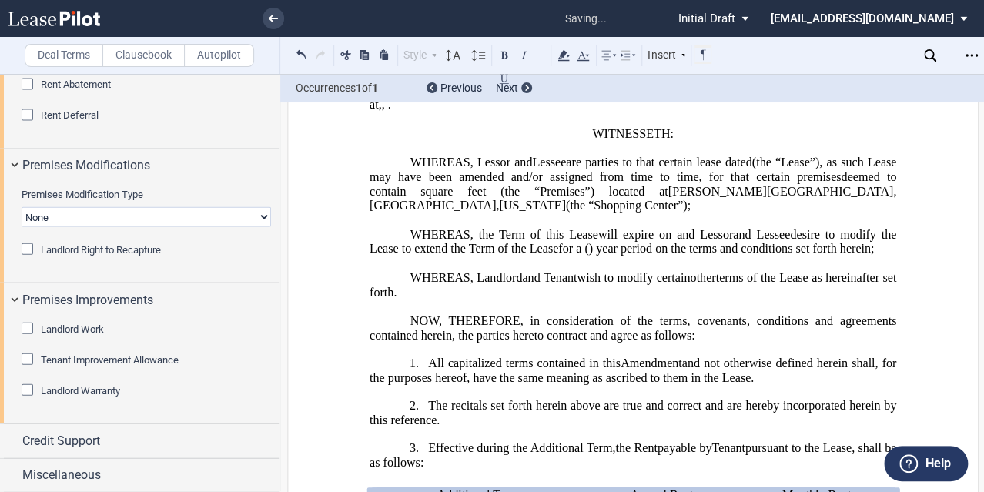
scroll to position [185, 0]
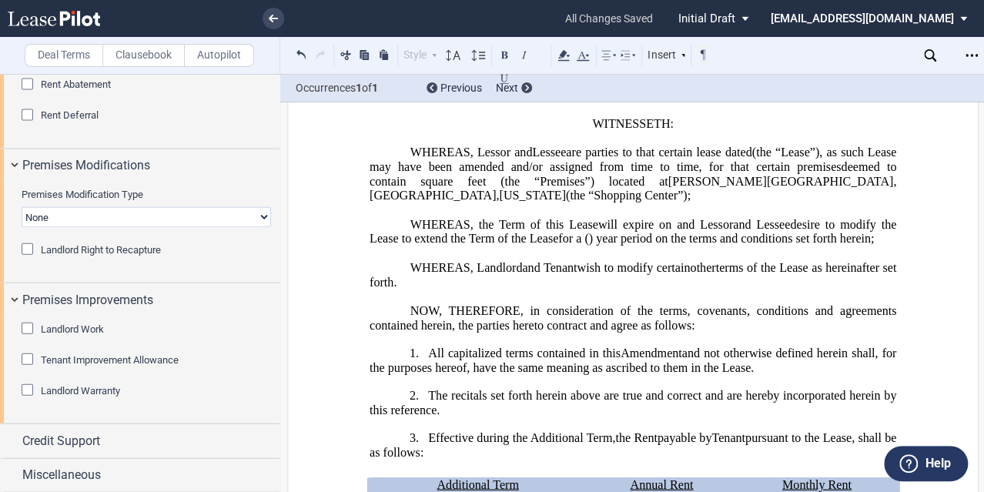
click at [475, 274] on span "WHEREAS, Landlord" at bounding box center [466, 267] width 112 height 14
drag, startPoint x: 770, startPoint y: 222, endPoint x: 860, endPoint y: 218, distance: 90.2
click at [860, 218] on p "WHEREAS, the Term of this Lease will expire on ﻿ ﻿ and Lessor and Lessee , Assi…" at bounding box center [632, 231] width 526 height 28
drag, startPoint x: 472, startPoint y: 277, endPoint x: 576, endPoint y: 277, distance: 103.9
click at [576, 277] on p "WHEREAS, Landlord and Tenant , Assignor and Assignee wish to modify certain oth…" at bounding box center [632, 274] width 526 height 28
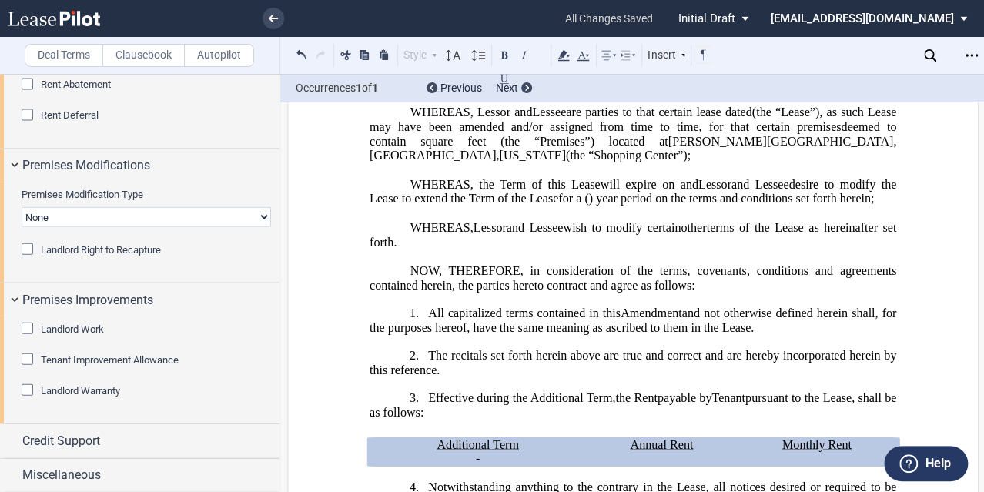
scroll to position [246, 0]
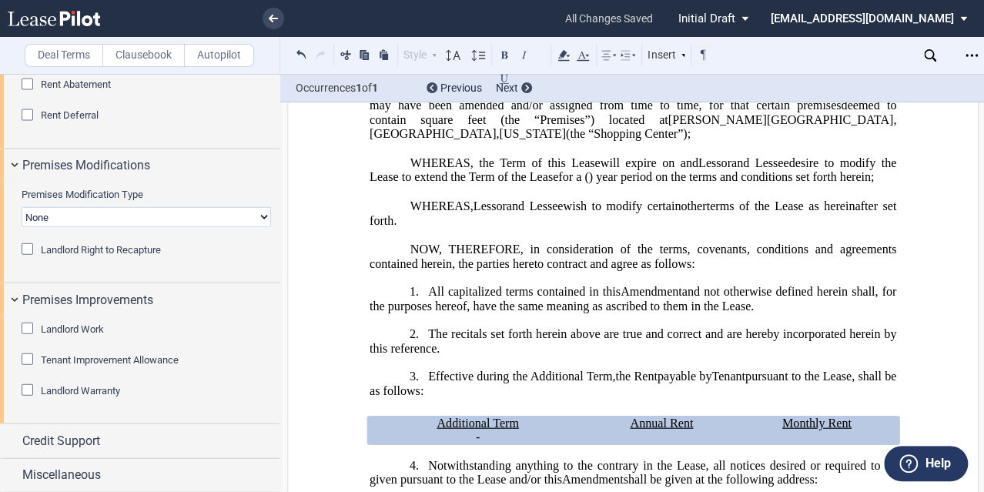
drag, startPoint x: 717, startPoint y: 386, endPoint x: 751, endPoint y: 375, distance: 35.8
click at [745, 383] on span "Tenant" at bounding box center [728, 376] width 34 height 14
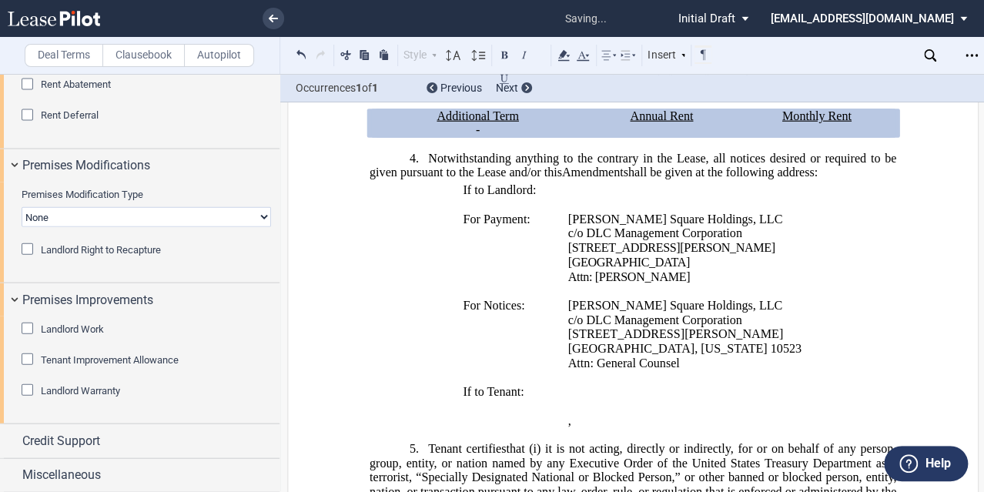
scroll to position [554, 0]
click at [488, 194] on span "If to Landlord:" at bounding box center [499, 189] width 73 height 14
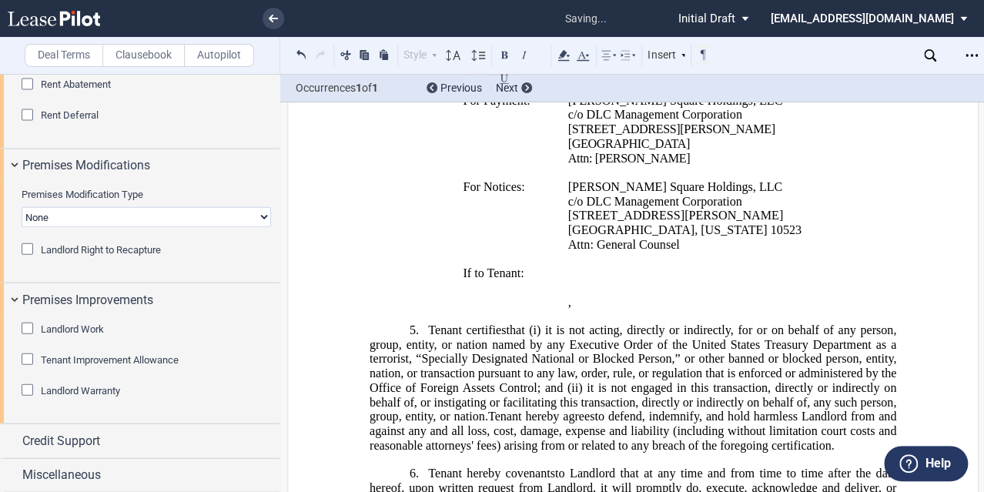
scroll to position [677, 0]
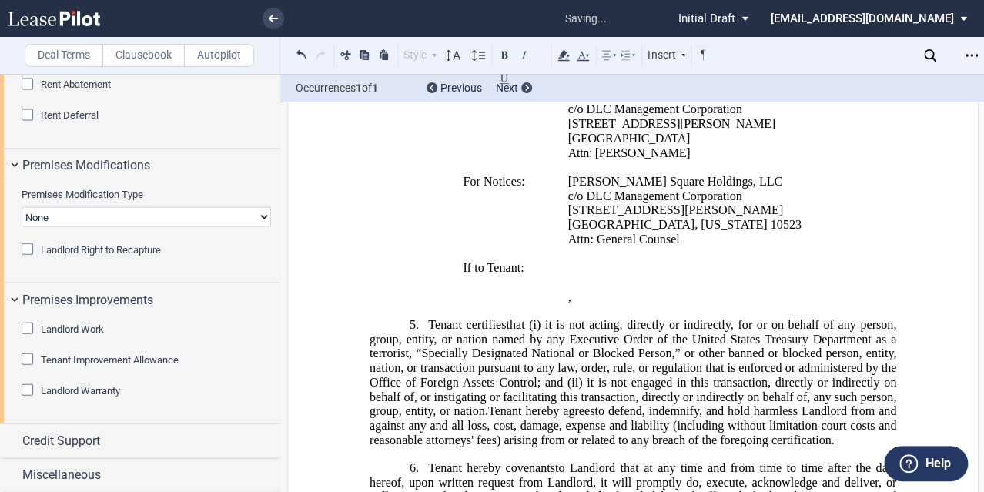
click at [483, 275] on span "If to Tenant:" at bounding box center [493, 268] width 61 height 14
click at [431, 331] on span "Tenant certifies" at bounding box center [467, 324] width 78 height 14
click at [811, 411] on span "to defend, indemnify, and hold harmless Landlord from and against any and all l…" at bounding box center [633, 425] width 529 height 42
click at [800, 414] on span "to defend, indemnify, and hold harmless Landlord from and against any and all l…" at bounding box center [633, 425] width 529 height 42
click at [495, 417] on span "Tenant hereby agrees" at bounding box center [544, 411] width 109 height 14
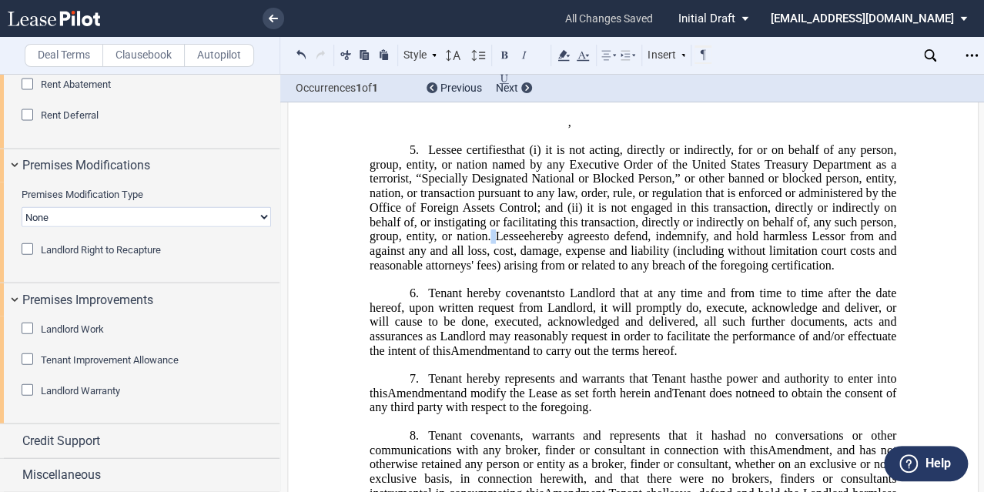
scroll to position [862, 0]
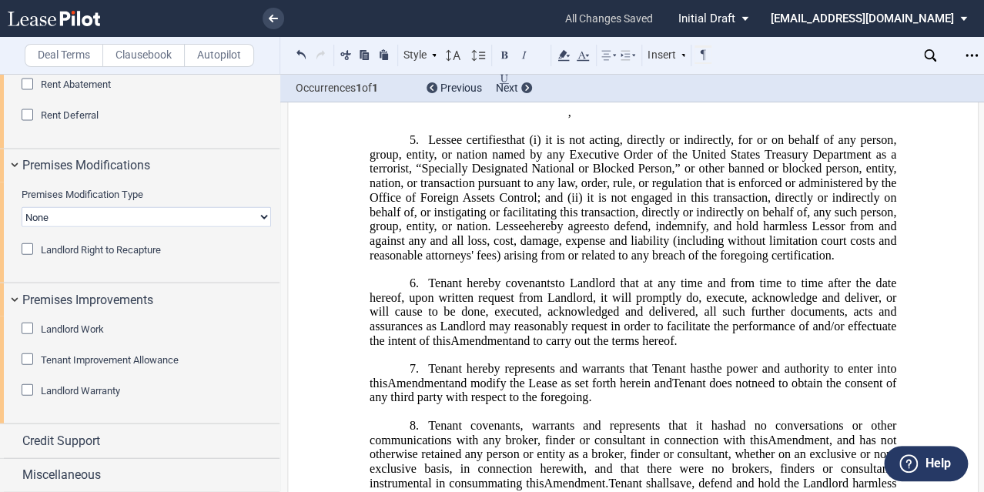
click at [428, 286] on span "Tenant hereby covenants" at bounding box center [491, 283] width 127 height 14
click at [579, 285] on span "to Landlord that at any time and from time to time after the date hereof, upon …" at bounding box center [633, 311] width 529 height 71
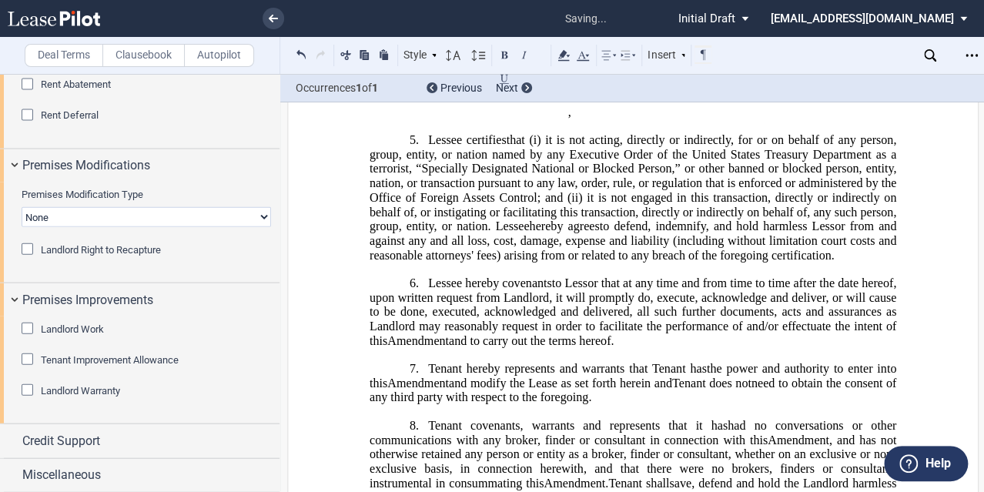
click at [544, 297] on span "to Lessor that at any time and from time to time after the date hereof, upon wr…" at bounding box center [633, 311] width 529 height 71
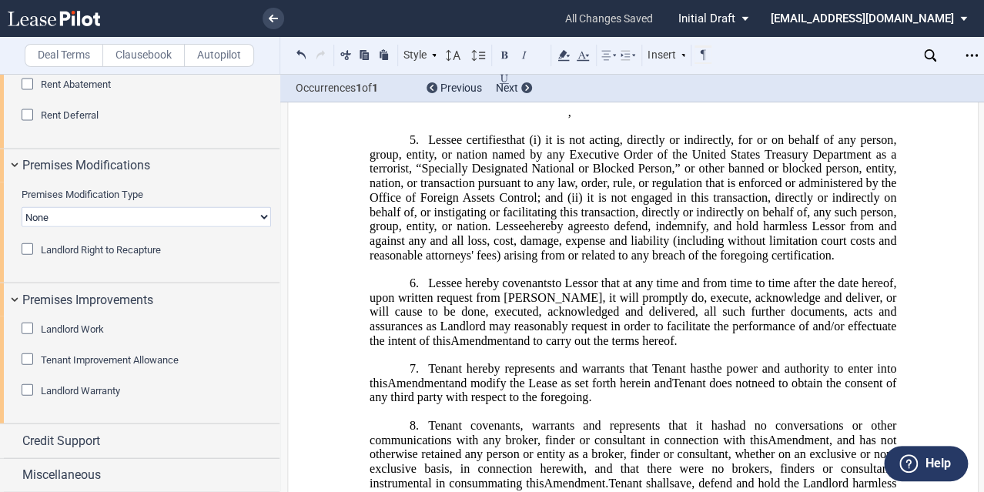
click at [387, 331] on span "to Lessor that at any time and from time to time after the date hereof, upon wr…" at bounding box center [633, 311] width 529 height 71
click at [379, 345] on span "to Lessor that at any time and from time to time after the date hereof, upon wr…" at bounding box center [633, 311] width 529 height 71
click at [543, 316] on span "to Lessor that at any time and from time to time after the date hereof, upon wr…" at bounding box center [633, 311] width 529 height 71
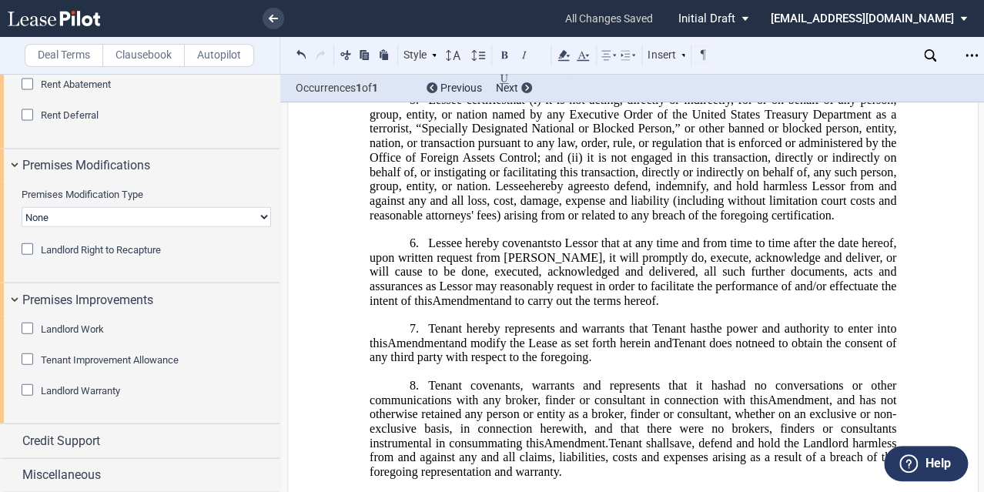
scroll to position [924, 0]
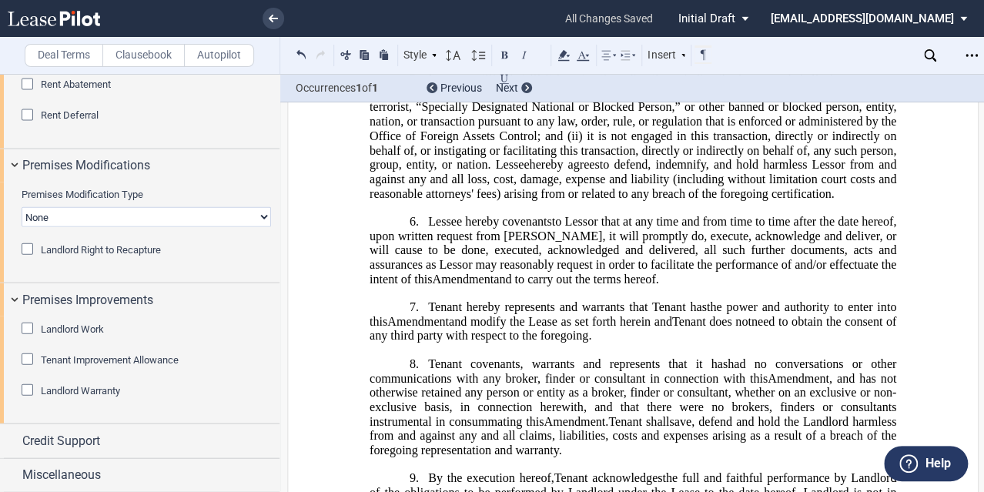
drag, startPoint x: 428, startPoint y: 312, endPoint x: 451, endPoint y: 266, distance: 51.6
click at [428, 312] on span "Tenant hereby represents and warrants that Tenant has" at bounding box center [567, 306] width 279 height 14
click at [652, 308] on span "Lessee hereby represents and warrants that Tenant has" at bounding box center [567, 306] width 279 height 14
drag, startPoint x: 678, startPoint y: 326, endPoint x: 702, endPoint y: 312, distance: 27.6
click at [679, 325] on span "Tenant does not" at bounding box center [711, 321] width 79 height 14
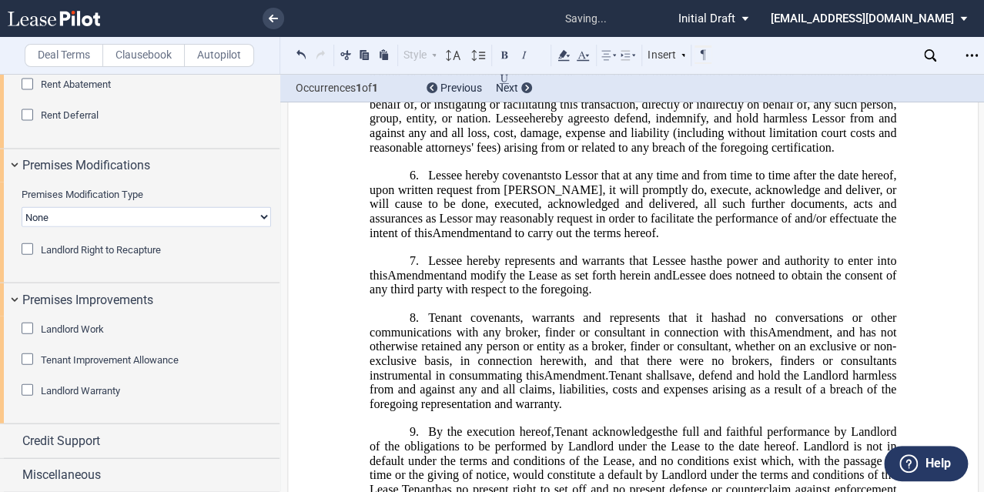
scroll to position [1047, 0]
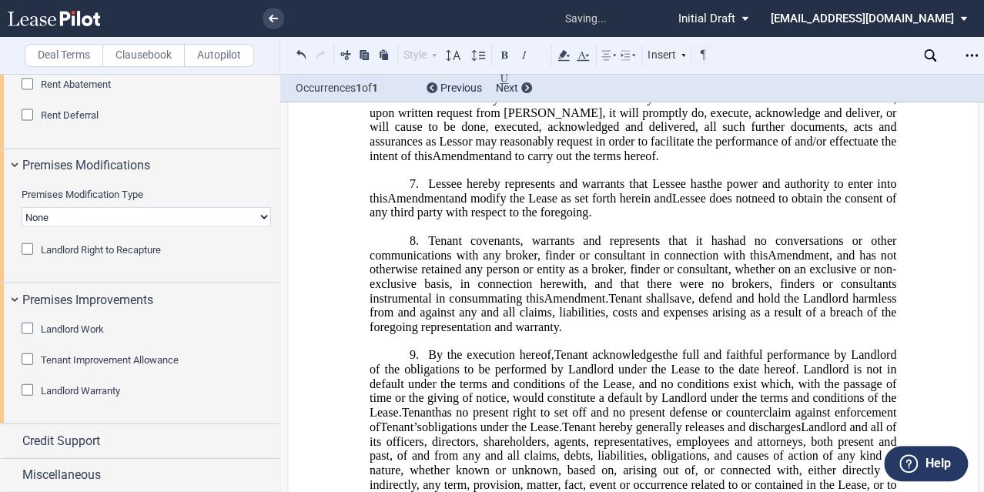
click at [466, 242] on span "Tenant covenants, warrants and represents that it has" at bounding box center [577, 240] width 299 height 14
drag, startPoint x: 631, startPoint y: 299, endPoint x: 722, endPoint y: 206, distance: 129.5
click at [631, 298] on span "Tenant shall" at bounding box center [638, 298] width 61 height 14
drag, startPoint x: 850, startPoint y: 299, endPoint x: 976, endPoint y: 216, distance: 151.1
click at [850, 299] on span "save, defend and hold the Landlord harmless from and against any and all claims…" at bounding box center [633, 312] width 529 height 42
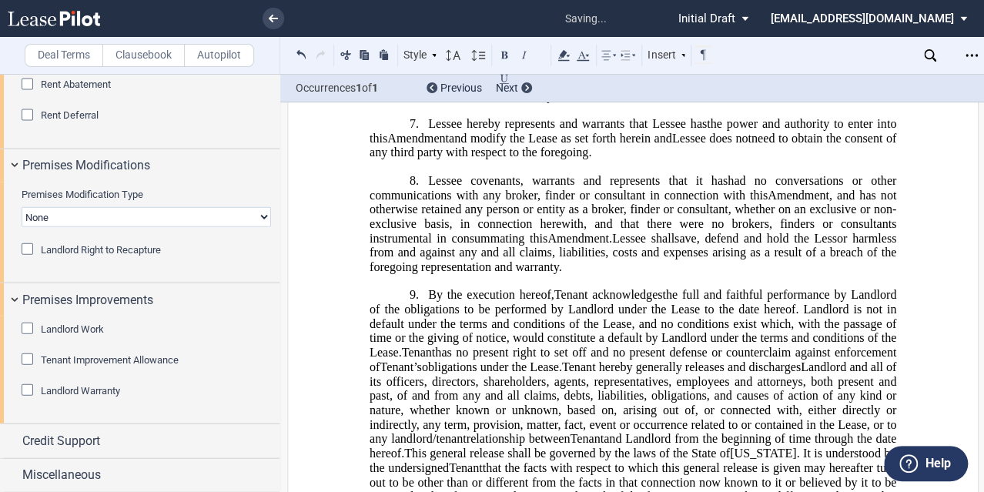
scroll to position [1170, 0]
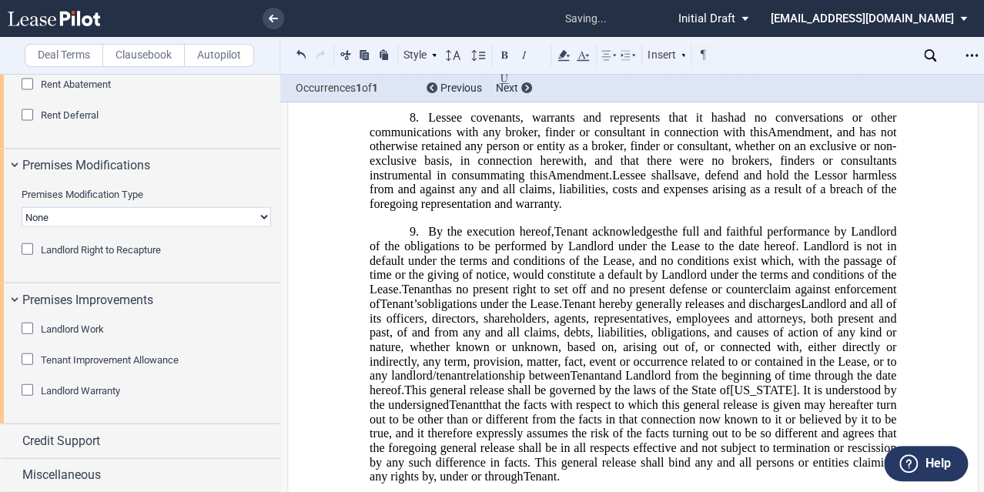
click at [556, 231] on span "Tenant acknowledges" at bounding box center [608, 232] width 109 height 14
click at [859, 237] on span "the full and faithful performance by Landlord of the obligations to be performe…" at bounding box center [633, 260] width 529 height 71
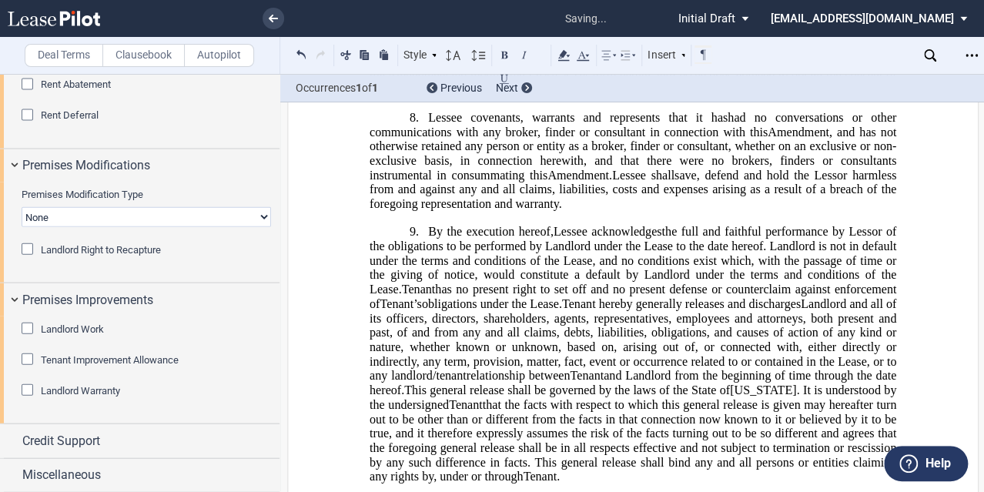
click at [539, 249] on span "the full and faithful performance by Lessor of the obligations to be performed …" at bounding box center [633, 260] width 529 height 71
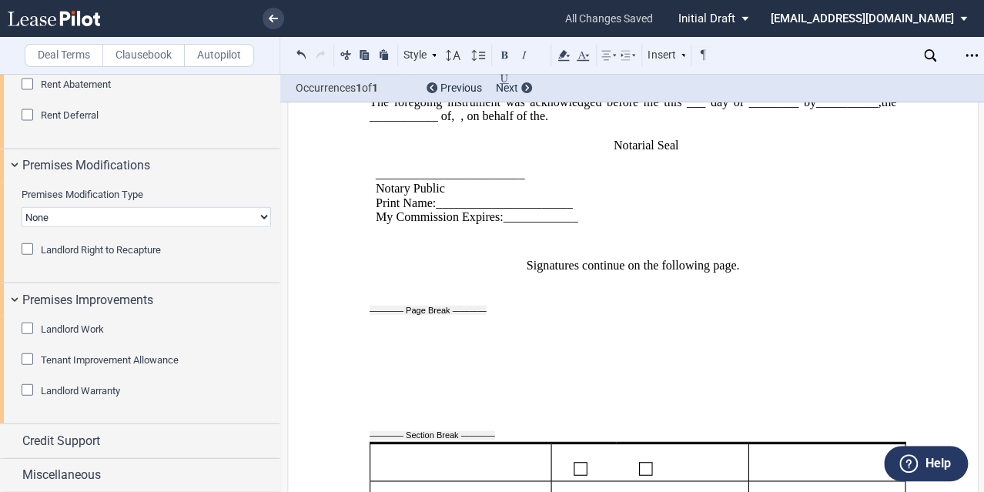
scroll to position [3840, 0]
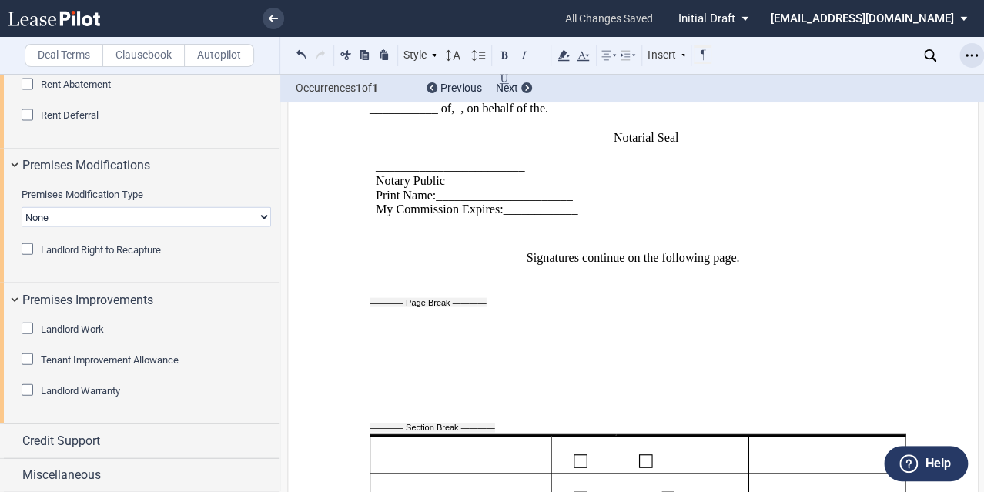
click at [934, 57] on icon "Open Lease options menu" at bounding box center [971, 55] width 12 height 12
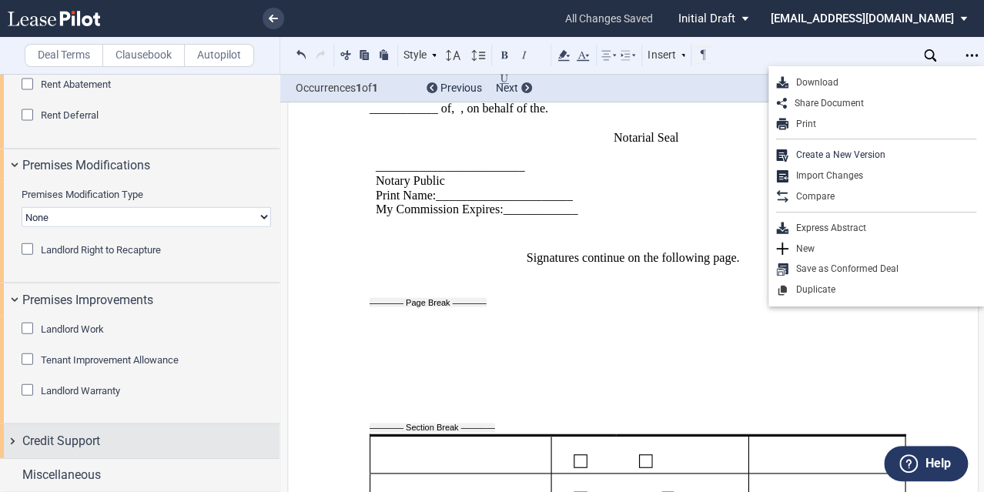
click at [79, 421] on span "Credit Support" at bounding box center [61, 441] width 78 height 18
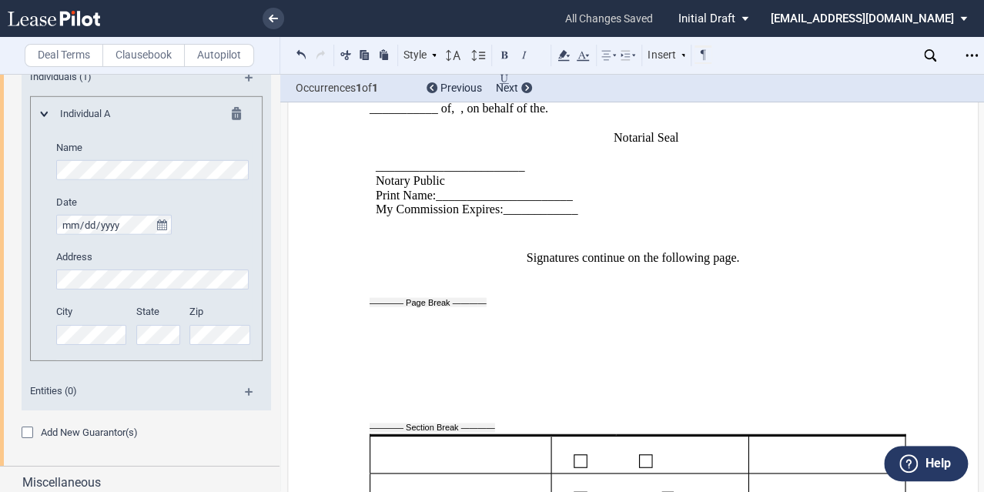
scroll to position [1967, 0]
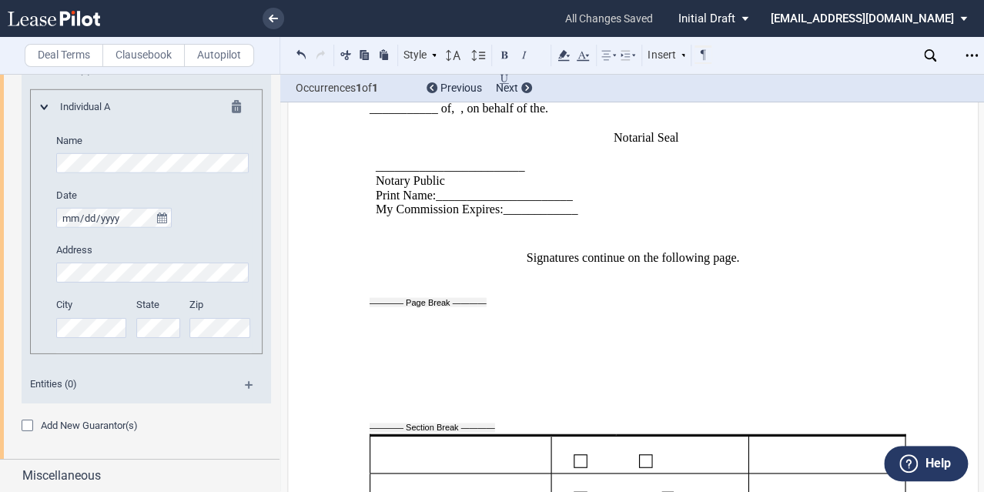
drag, startPoint x: 76, startPoint y: 472, endPoint x: 105, endPoint y: 398, distance: 79.2
click at [77, 421] on span "Miscellaneous" at bounding box center [61, 475] width 78 height 18
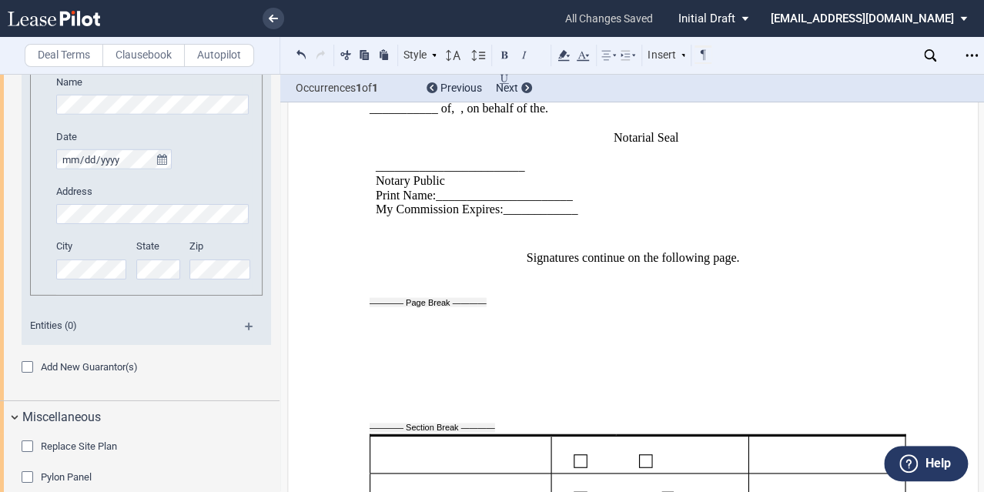
scroll to position [2044, 0]
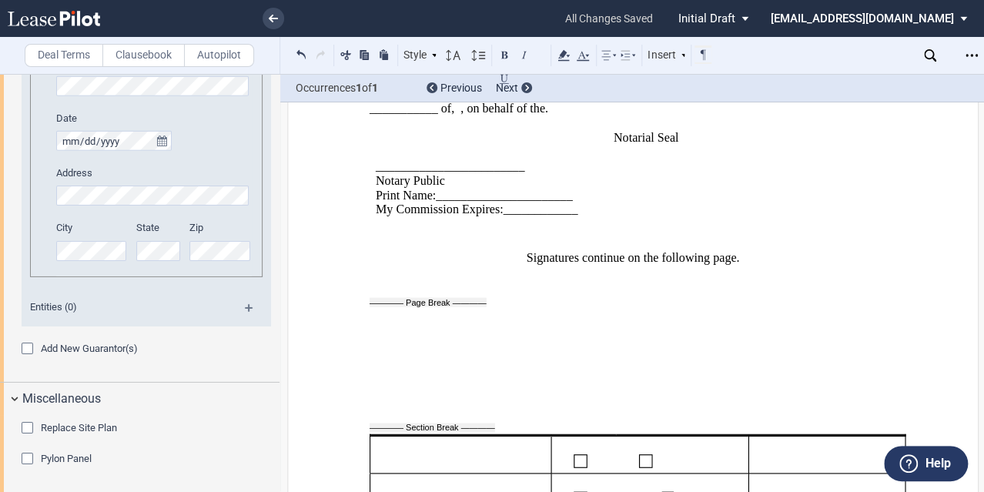
click at [25, 421] on div "Replace Site Plan" at bounding box center [29, 429] width 15 height 15
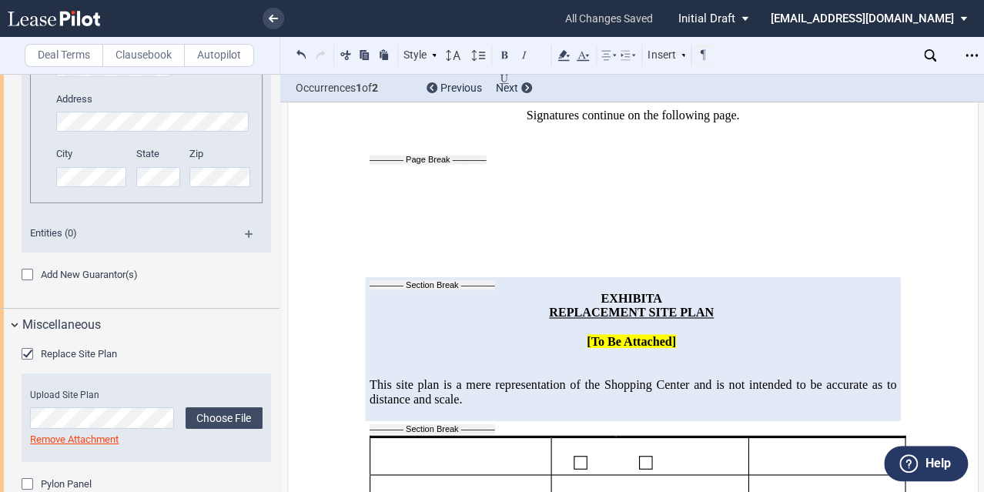
scroll to position [2143, 0]
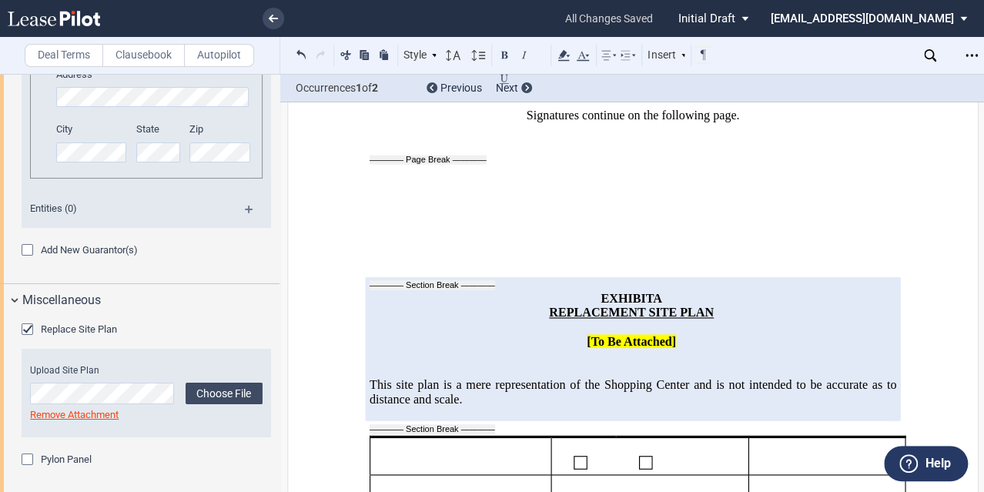
click at [25, 329] on div "Replace Site Plan" at bounding box center [29, 330] width 15 height 15
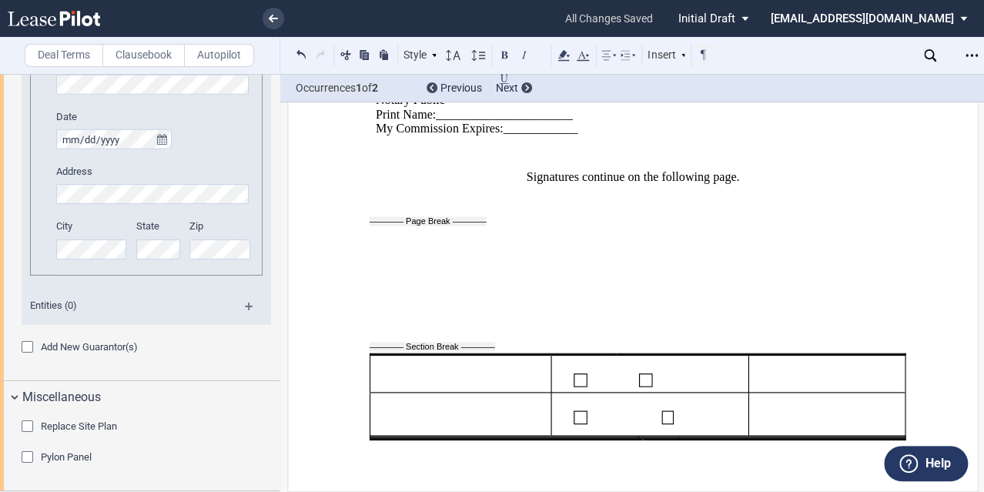
scroll to position [2044, 0]
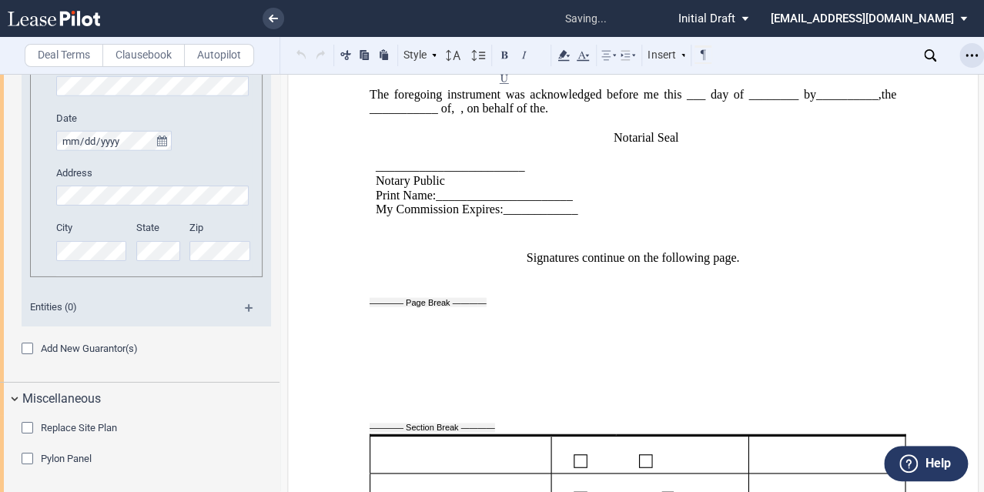
click at [934, 58] on icon "Open Lease options menu" at bounding box center [971, 55] width 12 height 12
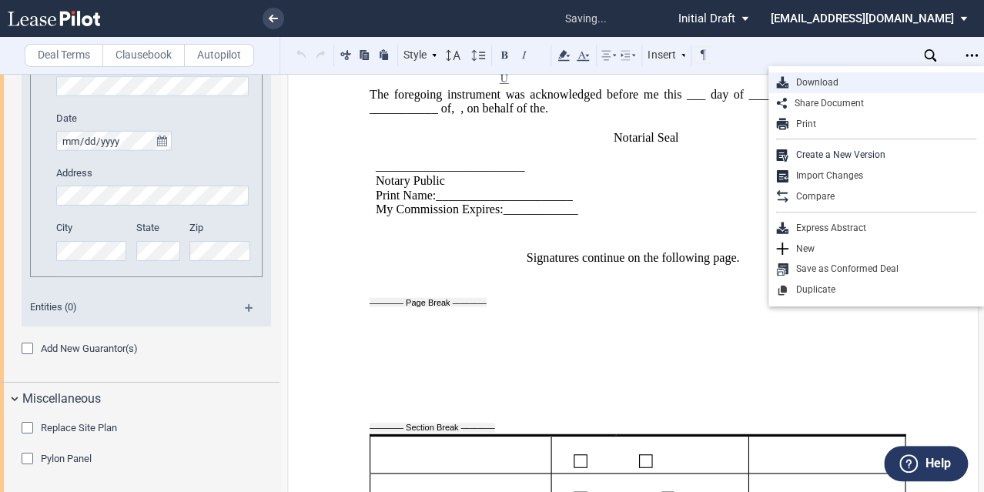
click at [830, 85] on div "Download" at bounding box center [882, 82] width 188 height 13
